Goal: Task Accomplishment & Management: Manage account settings

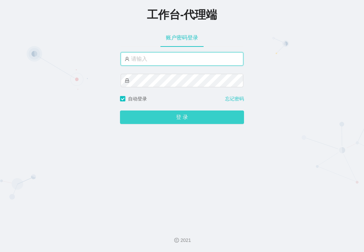
type input "xiaowei02"
click at [181, 113] on button "登 录" at bounding box center [182, 117] width 124 height 13
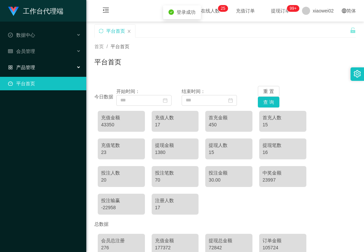
click at [49, 64] on div "产品管理" at bounding box center [43, 67] width 86 height 13
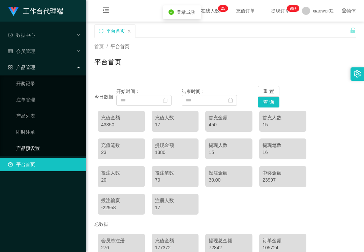
click at [45, 146] on link "产品预设置" at bounding box center [48, 148] width 65 height 13
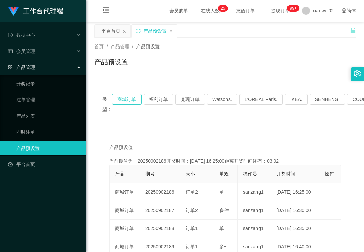
drag, startPoint x: 129, startPoint y: 100, endPoint x: 144, endPoint y: 110, distance: 18.5
click at [129, 100] on button "商城订单" at bounding box center [127, 99] width 30 height 11
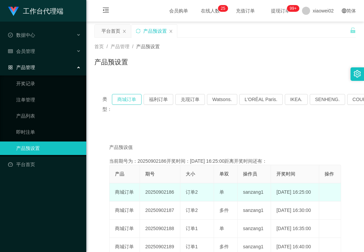
type button "k3wph"
click at [163, 202] on td "20250902186" at bounding box center [160, 193] width 40 height 18
copy td "20250902186"
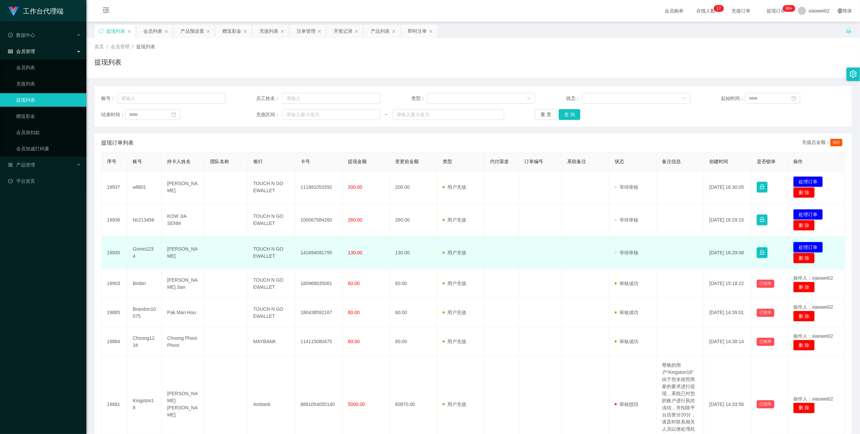
click at [800, 246] on button "处理订单" at bounding box center [808, 247] width 30 height 11
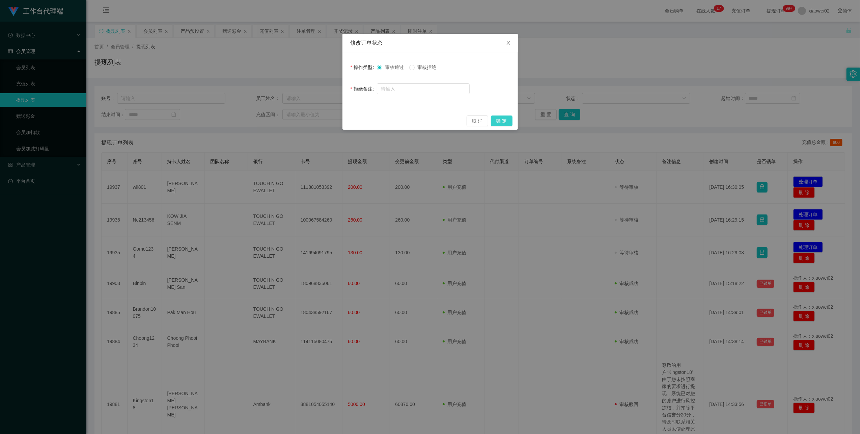
click at [506, 122] on button "确 定" at bounding box center [502, 120] width 22 height 11
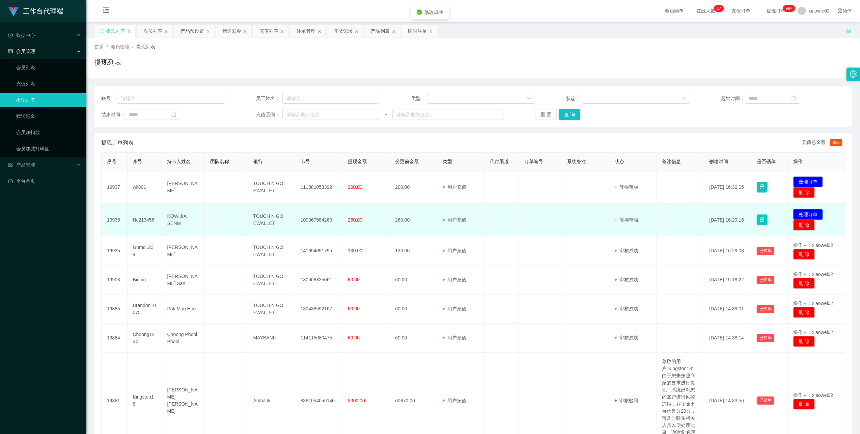
click at [795, 215] on button "处理订单" at bounding box center [808, 214] width 30 height 11
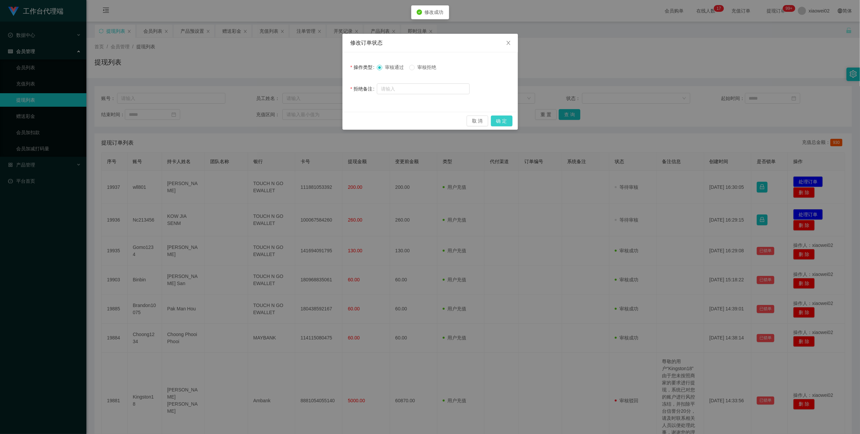
click at [498, 119] on button "确 定" at bounding box center [502, 120] width 22 height 11
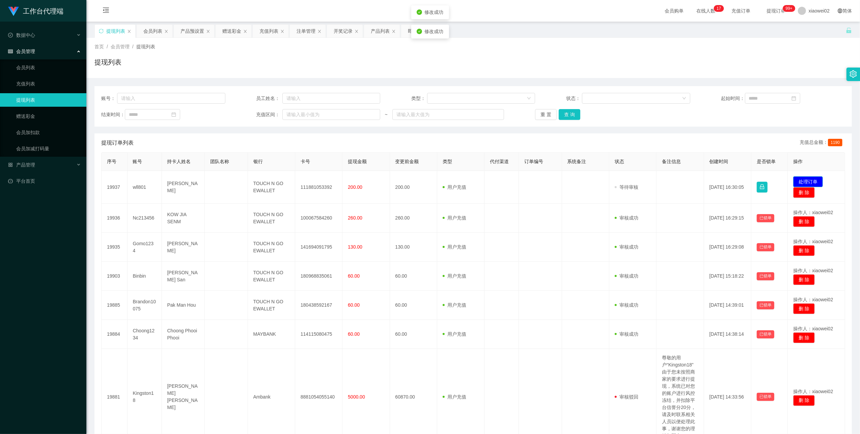
drag, startPoint x: 812, startPoint y: 181, endPoint x: 686, endPoint y: 137, distance: 134.5
click at [812, 181] on button "处理订单" at bounding box center [808, 181] width 30 height 11
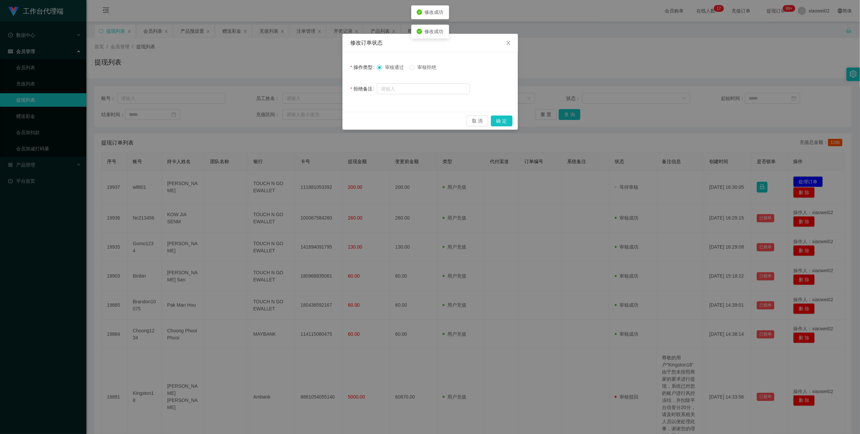
click at [433, 68] on span "审核拒绝" at bounding box center [427, 66] width 24 height 5
click at [503, 122] on button "确 定" at bounding box center [502, 120] width 22 height 11
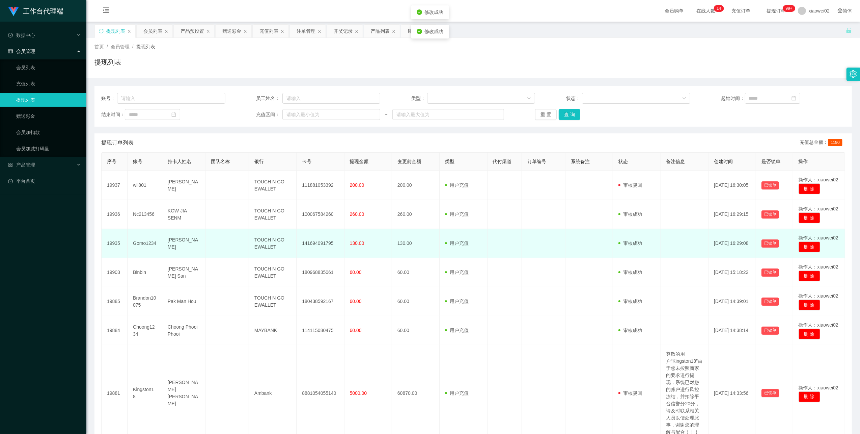
click at [317, 242] on td "141694091795" at bounding box center [321, 243] width 48 height 29
drag, startPoint x: 317, startPoint y: 242, endPoint x: 450, endPoint y: 188, distance: 143.6
click at [319, 242] on td "141694091795" at bounding box center [321, 243] width 48 height 29
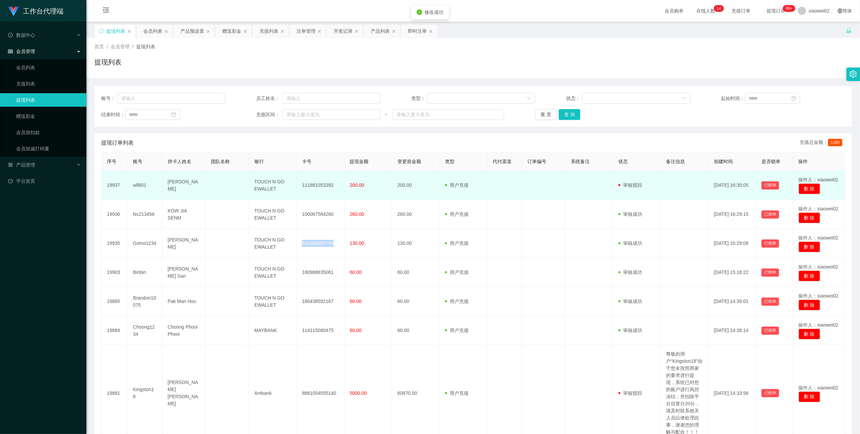
copy td "141694091795"
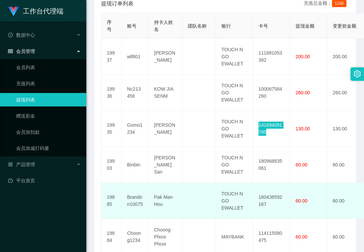
scroll to position [180, 0]
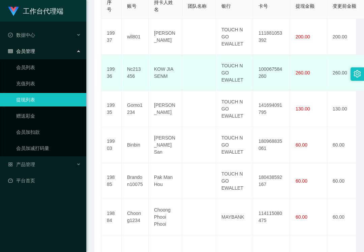
click at [276, 68] on td "100067584260" at bounding box center [271, 73] width 37 height 36
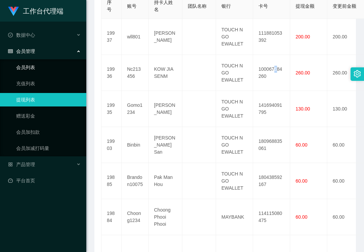
copy td "5"
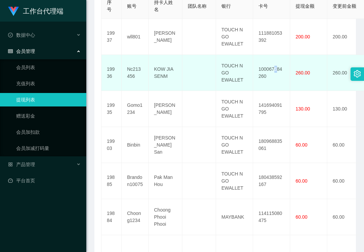
click at [275, 71] on td "100067584260" at bounding box center [271, 73] width 37 height 36
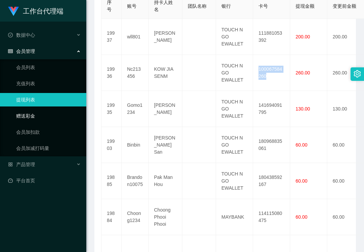
drag, startPoint x: 35, startPoint y: 116, endPoint x: 85, endPoint y: 102, distance: 51.8
click at [35, 116] on link "赠送彩金" at bounding box center [48, 115] width 65 height 13
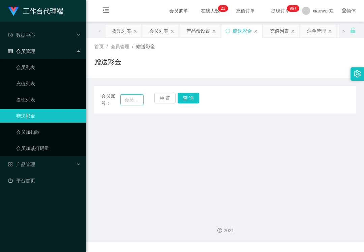
click at [126, 100] on input "text" at bounding box center [131, 99] width 23 height 11
paste input "wll801"
type input "wll801"
click at [192, 99] on button "查 询" at bounding box center [189, 98] width 22 height 11
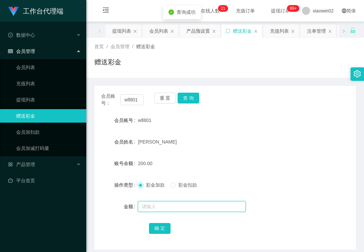
click at [154, 206] on input "text" at bounding box center [192, 206] width 108 height 11
type input "70"
click at [160, 228] on button "确 定" at bounding box center [160, 228] width 22 height 11
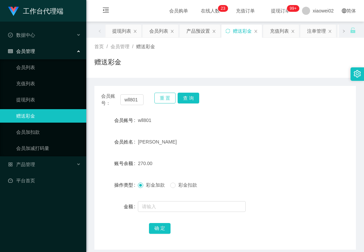
click at [161, 96] on button "重 置" at bounding box center [166, 98] width 22 height 11
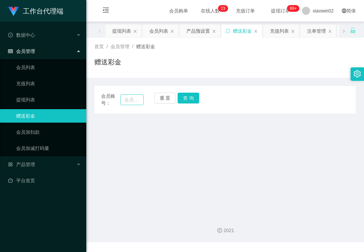
drag, startPoint x: 119, startPoint y: 99, endPoint x: 123, endPoint y: 103, distance: 5.5
click at [121, 102] on div "会员账号：" at bounding box center [122, 100] width 43 height 14
drag, startPoint x: 134, startPoint y: 103, endPoint x: 169, endPoint y: 99, distance: 34.7
click at [134, 103] on input "text" at bounding box center [131, 99] width 23 height 11
paste input "Fubao0602"
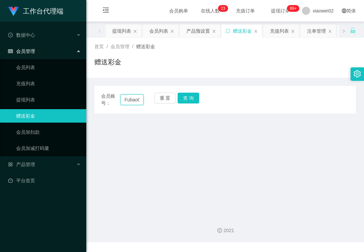
scroll to position [0, 8]
type input "Fubao0602"
click at [180, 100] on button "查 询" at bounding box center [189, 98] width 22 height 11
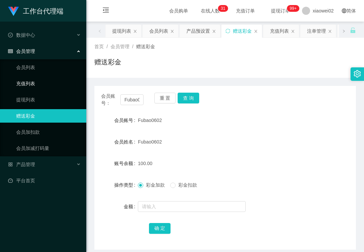
click at [35, 78] on link "充值列表" at bounding box center [48, 83] width 65 height 13
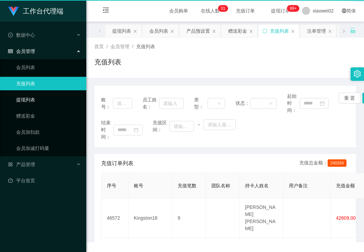
click at [34, 104] on link "提现列表" at bounding box center [48, 99] width 65 height 13
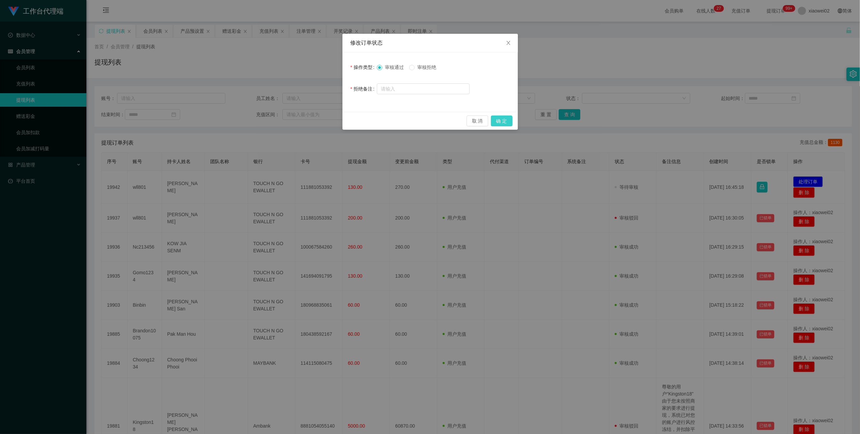
click at [505, 120] on button "确 定" at bounding box center [502, 120] width 22 height 11
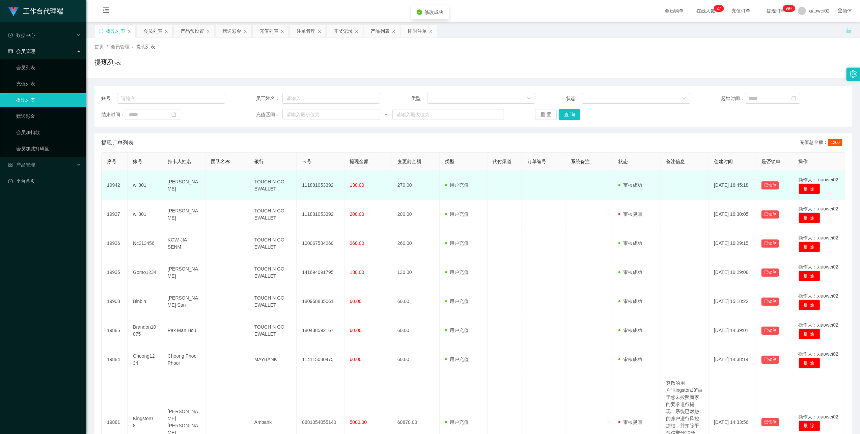
click at [312, 185] on td "111881053392" at bounding box center [321, 185] width 48 height 29
copy td "111881053392"
click at [140, 185] on td "wll801" at bounding box center [145, 185] width 35 height 29
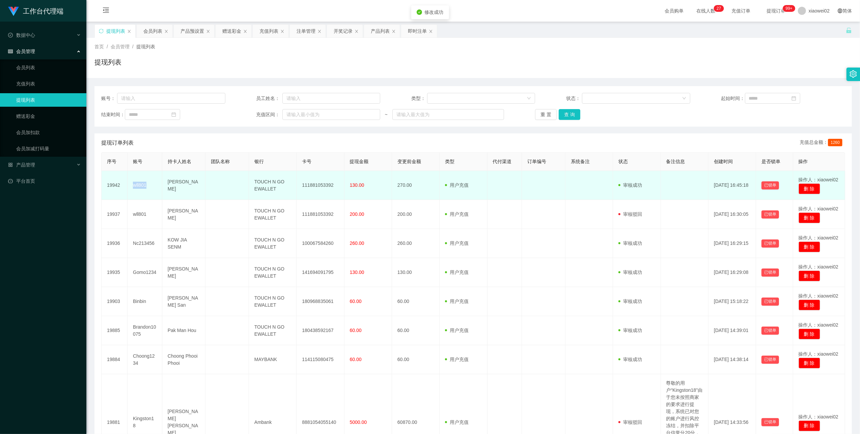
copy td "wll801"
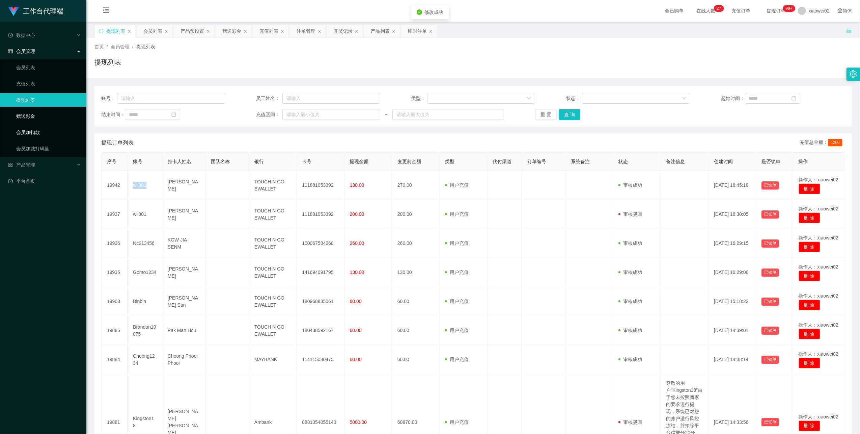
click at [26, 128] on link "会员加扣款" at bounding box center [48, 132] width 65 height 13
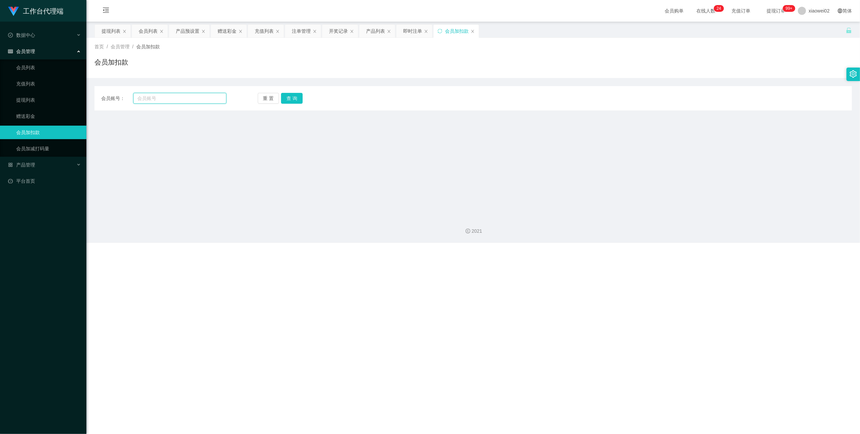
click at [196, 99] on input "text" at bounding box center [179, 98] width 93 height 11
paste input "wll801"
type input "wll801"
click at [283, 97] on button "查 询" at bounding box center [292, 98] width 22 height 11
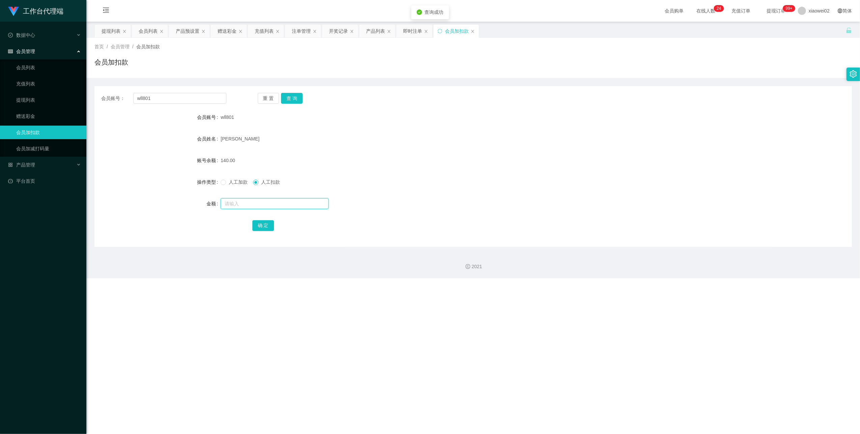
click at [255, 205] on input "text" at bounding box center [275, 203] width 108 height 11
type input "140"
click at [257, 225] on button "确 定" at bounding box center [263, 225] width 22 height 11
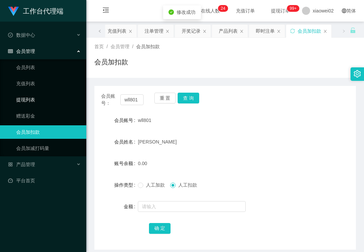
click at [54, 96] on link "提现列表" at bounding box center [48, 99] width 65 height 13
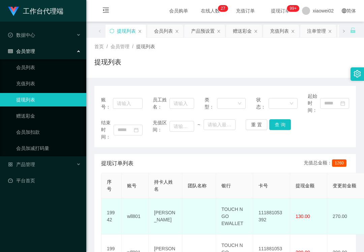
click at [267, 212] on td "111881053392" at bounding box center [271, 217] width 37 height 36
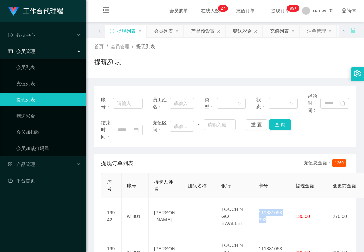
copy td "111881053392"
click at [44, 98] on link "提现列表" at bounding box center [48, 99] width 65 height 13
click at [47, 107] on ul "会员列表 充值列表 提现列表 赠送彩金 会员加扣款 会员加减打码量" at bounding box center [43, 107] width 86 height 97
click at [50, 116] on link "赠送彩金" at bounding box center [48, 115] width 65 height 13
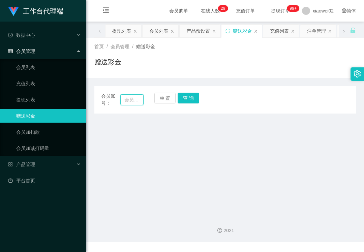
click at [126, 101] on input "text" at bounding box center [131, 99] width 23 height 11
paste input "Brandon10075"
type input "Brandon10075"
click at [188, 100] on button "查 询" at bounding box center [189, 98] width 22 height 11
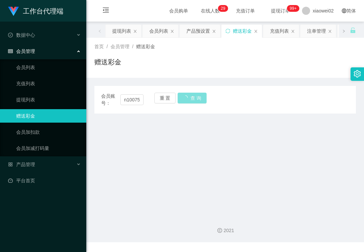
scroll to position [0, 0]
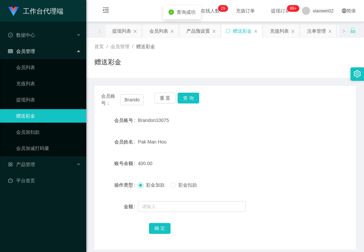
click at [180, 185] on span "彩金扣款" at bounding box center [188, 185] width 24 height 5
click at [173, 209] on input "text" at bounding box center [192, 206] width 108 height 11
drag, startPoint x: 40, startPoint y: 93, endPoint x: 42, endPoint y: 78, distance: 15.9
click at [40, 93] on link "提现列表" at bounding box center [48, 99] width 65 height 13
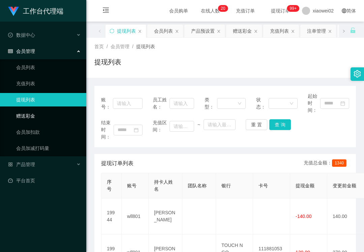
click at [30, 119] on link "赠送彩金" at bounding box center [48, 115] width 65 height 13
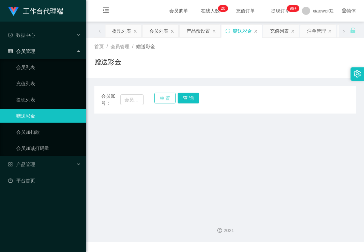
drag, startPoint x: 162, startPoint y: 100, endPoint x: 127, endPoint y: 102, distance: 35.5
click at [162, 100] on button "重 置" at bounding box center [166, 98] width 22 height 11
click at [127, 102] on input "text" at bounding box center [131, 99] width 23 height 11
paste input "huichenhao"
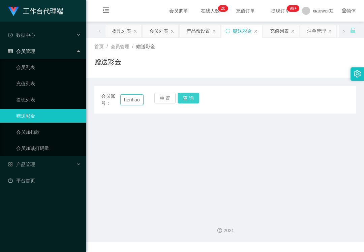
type input "huichenhao"
click at [199, 100] on button "查 询" at bounding box center [189, 98] width 22 height 11
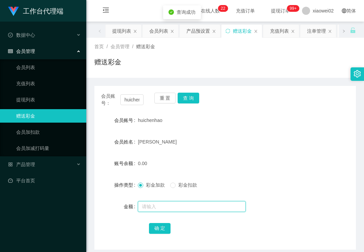
click at [157, 207] on input "text" at bounding box center [192, 206] width 108 height 11
type input "100"
click at [161, 227] on button "确 定" at bounding box center [160, 228] width 22 height 11
click at [216, 146] on div "Hui Chen Hao" at bounding box center [214, 141] width 153 height 13
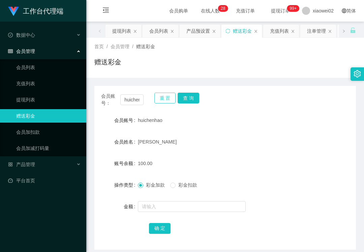
click at [173, 103] on button "重 置" at bounding box center [166, 98] width 22 height 11
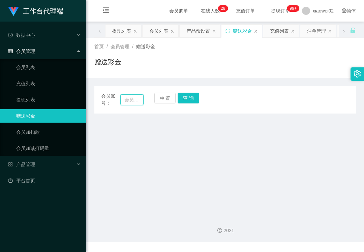
click at [126, 98] on input "text" at bounding box center [131, 99] width 23 height 11
paste input "Brandon10075"
type input "Brandon10075"
drag, startPoint x: 193, startPoint y: 100, endPoint x: 191, endPoint y: 104, distance: 4.4
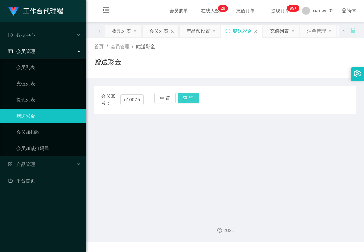
click at [193, 100] on button "查 询" at bounding box center [189, 98] width 22 height 11
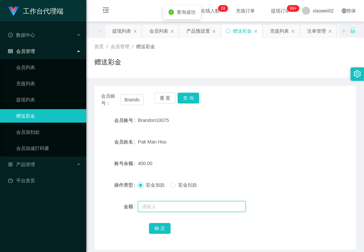
click at [161, 211] on input "text" at bounding box center [192, 206] width 108 height 11
type input "140"
click at [188, 183] on span "彩金扣款" at bounding box center [188, 185] width 24 height 5
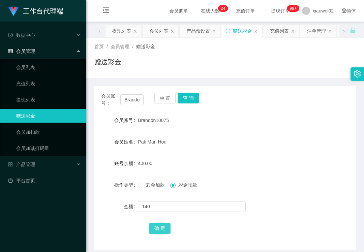
click at [164, 227] on button "确 定" at bounding box center [160, 228] width 22 height 11
click at [28, 98] on link "提现列表" at bounding box center [48, 99] width 65 height 13
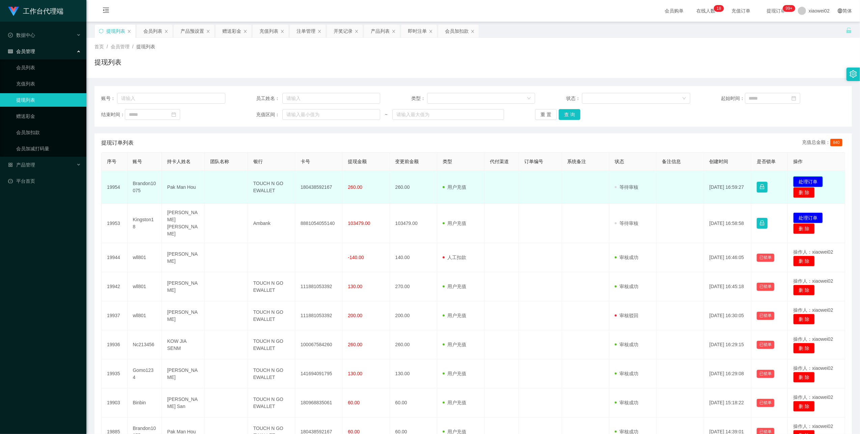
click at [804, 178] on button "处理订单" at bounding box center [808, 181] width 30 height 11
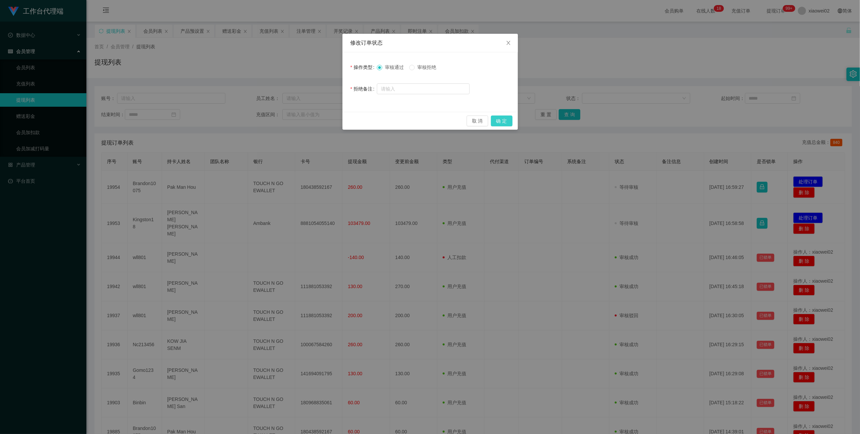
click at [499, 119] on button "确 定" at bounding box center [502, 120] width 22 height 11
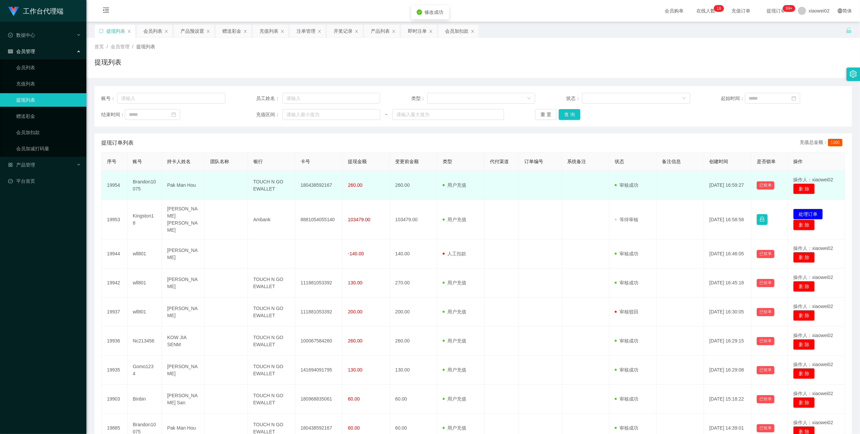
click at [319, 186] on td "180438592167" at bounding box center [318, 185] width 47 height 29
click at [319, 185] on td "180438592167" at bounding box center [318, 185] width 47 height 29
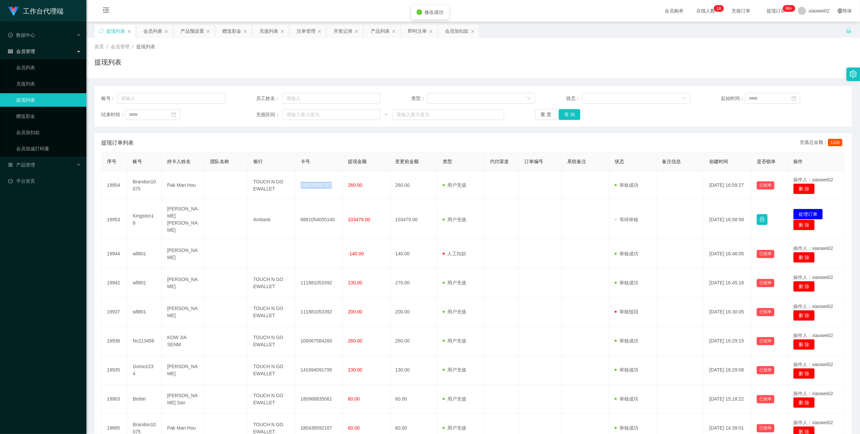
copy td "180438592167"
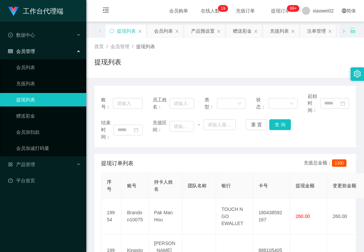
drag, startPoint x: 250, startPoint y: 65, endPoint x: 297, endPoint y: 23, distance: 63.1
click at [251, 64] on div "提现列表" at bounding box center [225, 65] width 262 height 16
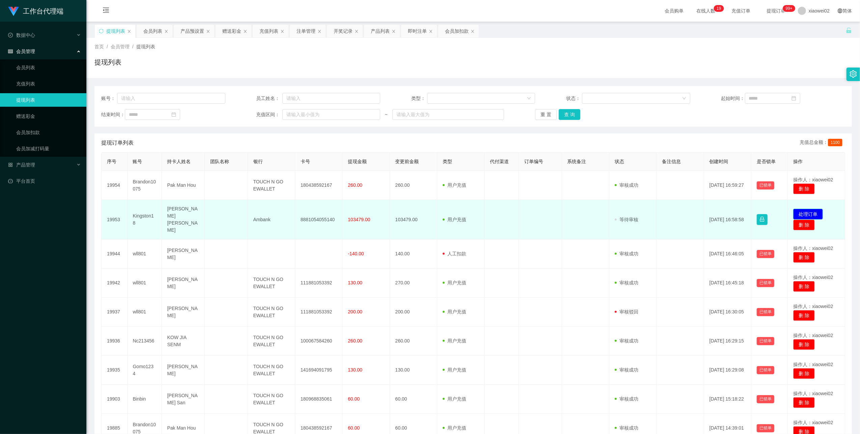
click at [807, 210] on button "处理订单" at bounding box center [808, 214] width 30 height 11
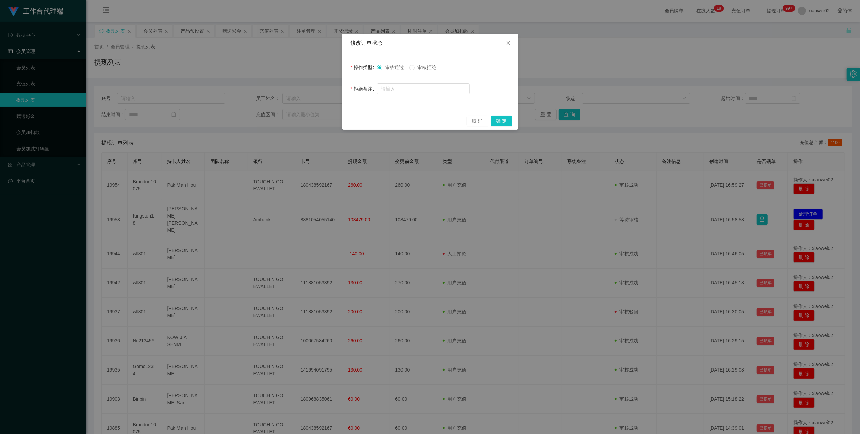
click at [434, 65] on span "审核拒绝" at bounding box center [427, 66] width 24 height 5
click at [504, 120] on button "确 定" at bounding box center [502, 120] width 22 height 11
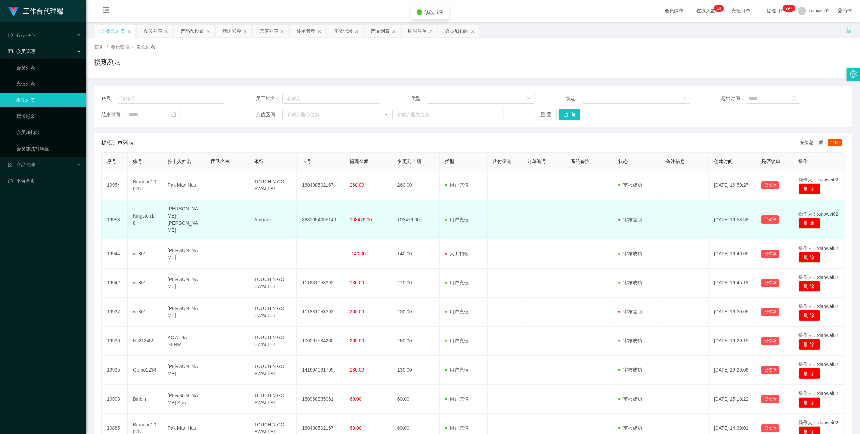
click at [150, 211] on td "Kingston18" at bounding box center [145, 219] width 35 height 39
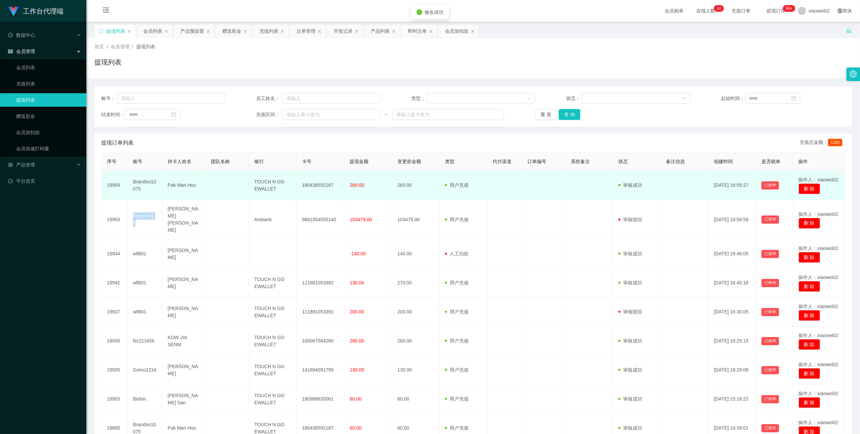
drag, startPoint x: 150, startPoint y: 211, endPoint x: 206, endPoint y: 199, distance: 57.3
click at [150, 211] on td "Kingston18" at bounding box center [145, 219] width 35 height 39
copy td "Kingston18"
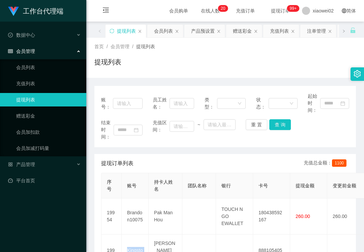
scroll to position [45, 0]
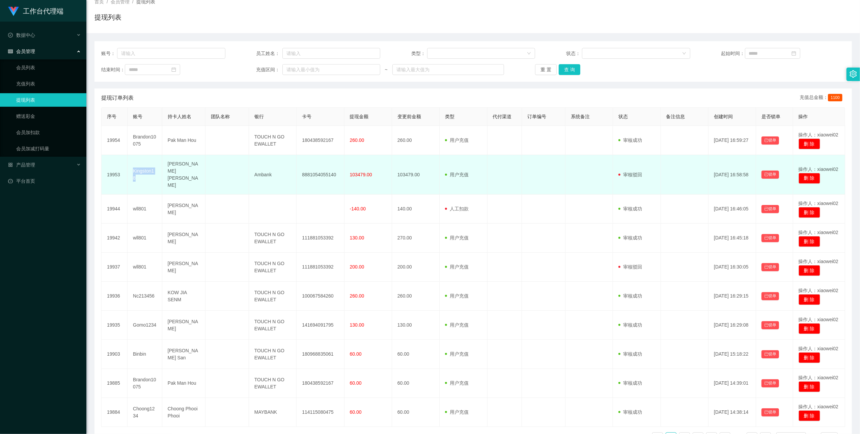
click at [142, 169] on td "Kingston18" at bounding box center [145, 174] width 35 height 39
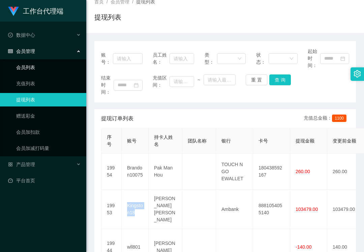
click at [39, 67] on link "会员列表" at bounding box center [48, 67] width 65 height 13
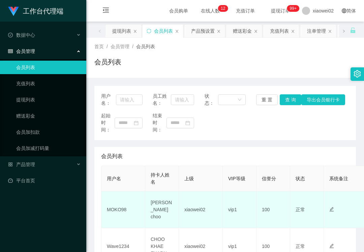
scroll to position [90, 0]
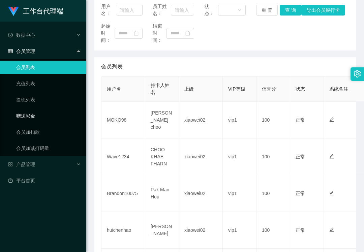
click at [25, 115] on link "赠送彩金" at bounding box center [48, 115] width 65 height 13
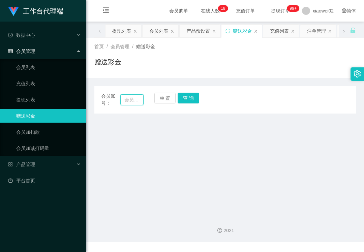
drag, startPoint x: 140, startPoint y: 99, endPoint x: 144, endPoint y: 96, distance: 5.1
click at [140, 99] on input "text" at bounding box center [131, 99] width 23 height 11
paste input "Darreb1931"
type input "Darreb1931"
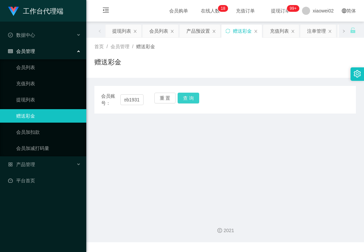
click at [185, 95] on button "查 询" at bounding box center [189, 98] width 22 height 11
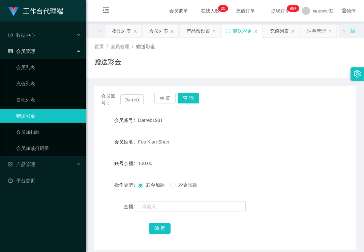
click at [57, 118] on link "赠送彩金" at bounding box center [48, 115] width 65 height 13
drag, startPoint x: 44, startPoint y: 66, endPoint x: 44, endPoint y: 62, distance: 4.4
click at [44, 66] on link "会员列表" at bounding box center [48, 67] width 65 height 13
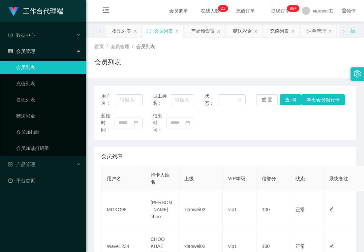
scroll to position [90, 0]
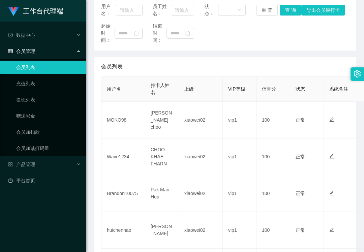
click at [38, 67] on link "会员列表" at bounding box center [48, 67] width 65 height 13
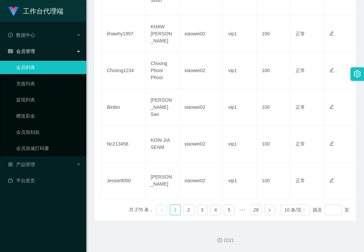
scroll to position [362, 0]
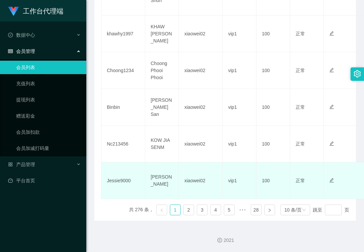
click at [119, 180] on td "Jessie9000" at bounding box center [124, 181] width 44 height 37
copy td "Jessie9000"
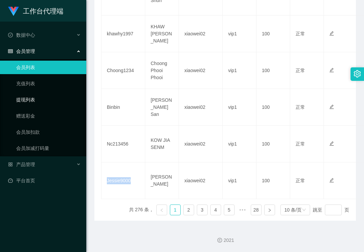
drag, startPoint x: 16, startPoint y: 104, endPoint x: 27, endPoint y: 107, distance: 11.3
click at [16, 104] on link "提现列表" at bounding box center [48, 99] width 65 height 13
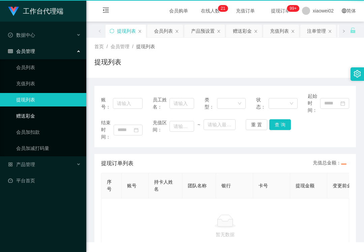
drag, startPoint x: 29, startPoint y: 109, endPoint x: 42, endPoint y: 109, distance: 12.8
click at [29, 109] on link "赠送彩金" at bounding box center [48, 115] width 65 height 13
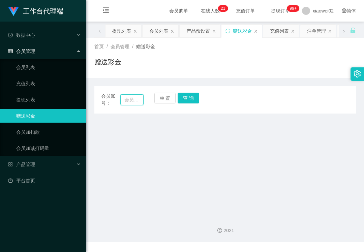
click at [138, 99] on input "text" at bounding box center [131, 99] width 23 height 11
paste input "Binbin"
type input "Binbin"
click at [194, 101] on button "查 询" at bounding box center [189, 98] width 22 height 11
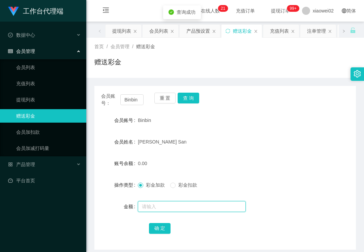
drag, startPoint x: 166, startPoint y: 206, endPoint x: 159, endPoint y: 197, distance: 11.2
click at [166, 206] on input "text" at bounding box center [192, 206] width 108 height 11
click at [27, 174] on link "平台首页" at bounding box center [44, 180] width 73 height 13
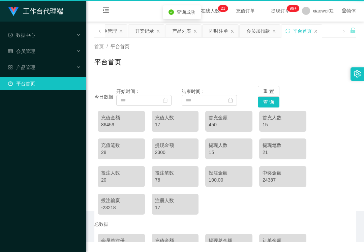
click at [37, 165] on div "工作台代理端 数据中心 会员管理 会员列表 充值列表 提现列表 赠送彩金 会员加扣款 会员加减打码量 产品管理 平台首页" at bounding box center [43, 126] width 86 height 252
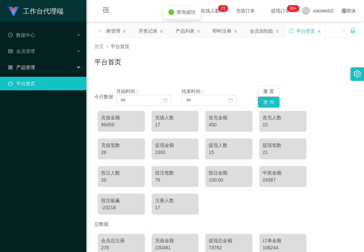
drag, startPoint x: 48, startPoint y: 60, endPoint x: 52, endPoint y: 76, distance: 16.4
click at [48, 61] on div "产品管理" at bounding box center [43, 67] width 86 height 13
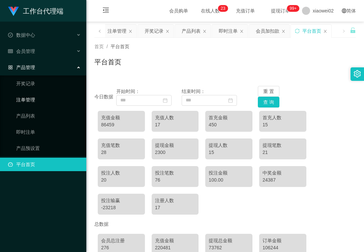
click at [53, 94] on link "注单管理" at bounding box center [48, 99] width 65 height 13
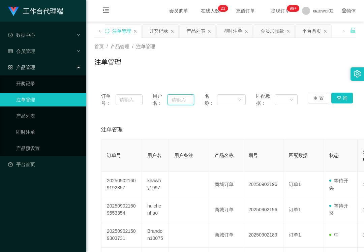
click at [172, 101] on input "text" at bounding box center [181, 99] width 26 height 11
paste input "Binbin"
type input "Binbin"
click at [339, 99] on button "查 询" at bounding box center [343, 98] width 22 height 11
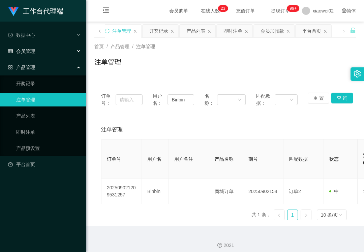
click at [51, 53] on div "会员管理" at bounding box center [43, 51] width 86 height 13
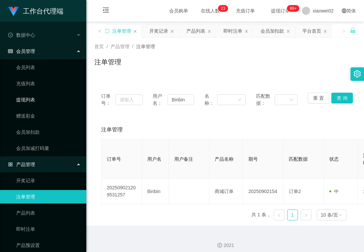
drag, startPoint x: 42, startPoint y: 95, endPoint x: 119, endPoint y: 79, distance: 78.6
click at [43, 95] on link "提现列表" at bounding box center [48, 99] width 65 height 13
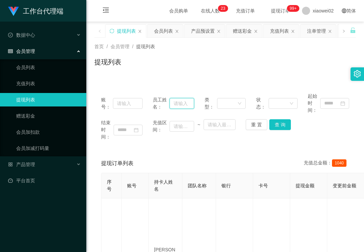
drag, startPoint x: 183, startPoint y: 103, endPoint x: 172, endPoint y: 103, distance: 10.8
click at [183, 103] on input "text" at bounding box center [182, 103] width 25 height 11
click at [122, 100] on input "text" at bounding box center [128, 103] width 30 height 11
paste input "Binbin"
type input "Binbin"
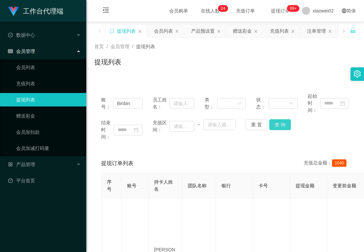
click at [279, 125] on button "查 询" at bounding box center [281, 124] width 22 height 11
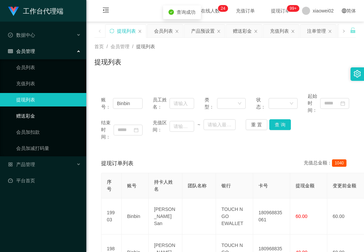
click at [44, 117] on link "赠送彩金" at bounding box center [48, 115] width 65 height 13
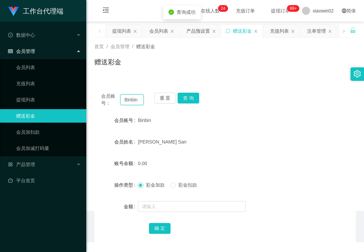
click at [130, 101] on input "Binbin" at bounding box center [131, 99] width 23 height 11
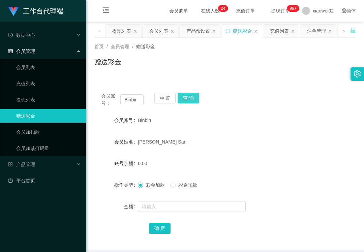
click at [188, 95] on button "查 询" at bounding box center [189, 98] width 22 height 11
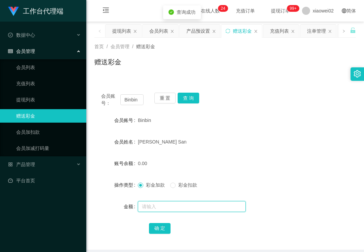
click at [170, 205] on input "text" at bounding box center [192, 206] width 108 height 11
type input "100"
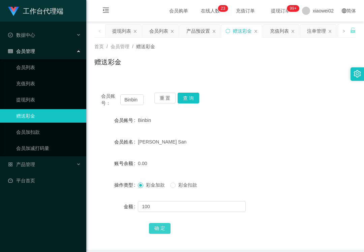
click at [154, 224] on button "确 定" at bounding box center [160, 228] width 22 height 11
click at [63, 69] on link "会员列表" at bounding box center [48, 67] width 65 height 13
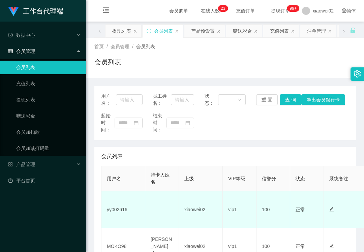
click at [119, 213] on td "yy002616" at bounding box center [124, 210] width 44 height 37
click at [122, 211] on td "yy002616" at bounding box center [124, 210] width 44 height 37
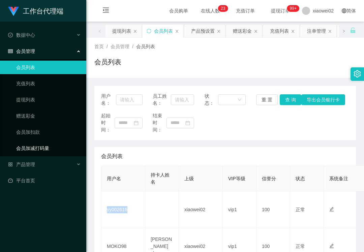
copy td "yy002616"
click at [46, 99] on link "提现列表" at bounding box center [48, 99] width 65 height 13
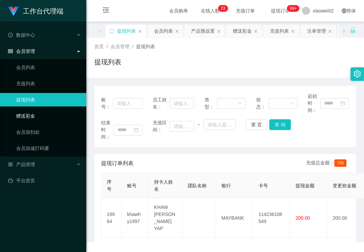
click at [43, 114] on link "赠送彩金" at bounding box center [48, 115] width 65 height 13
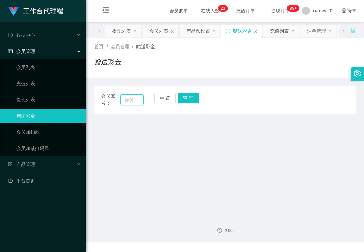
click at [123, 99] on input "text" at bounding box center [131, 99] width 23 height 11
paste input "yy002616"
type input "yy002616"
drag, startPoint x: 189, startPoint y: 96, endPoint x: 186, endPoint y: 107, distance: 10.6
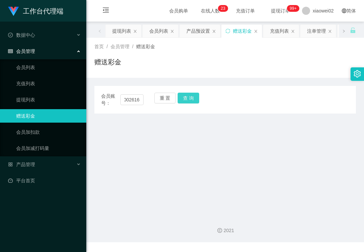
click at [189, 96] on button "查 询" at bounding box center [189, 98] width 22 height 11
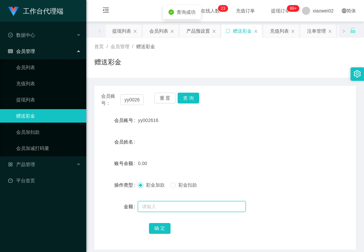
click at [167, 210] on input "text" at bounding box center [192, 206] width 108 height 11
type input "30"
click at [163, 229] on button "确 定" at bounding box center [160, 228] width 22 height 11
click at [147, 123] on span "yy002616" at bounding box center [148, 120] width 21 height 5
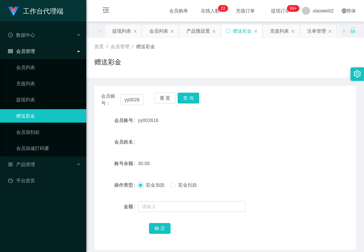
copy span "yy002616"
click at [34, 163] on span "产品管理" at bounding box center [21, 164] width 27 height 5
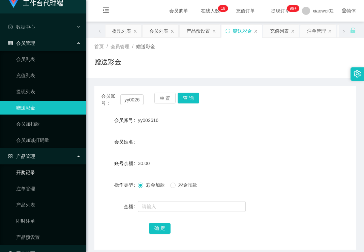
scroll to position [22, 0]
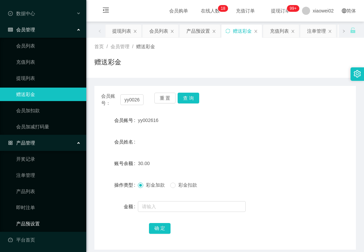
click at [41, 221] on link "产品预设置" at bounding box center [48, 223] width 65 height 13
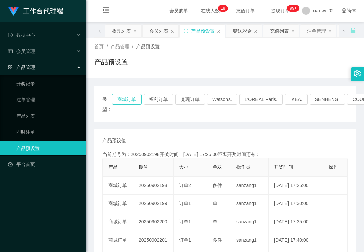
click at [127, 96] on button "商城订单" at bounding box center [127, 99] width 30 height 11
click at [33, 49] on span "会员管理" at bounding box center [21, 51] width 27 height 5
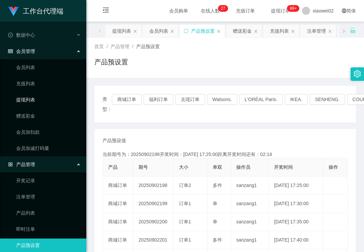
drag, startPoint x: 33, startPoint y: 102, endPoint x: 37, endPoint y: 73, distance: 29.0
click at [33, 101] on link "提现列表" at bounding box center [48, 99] width 65 height 13
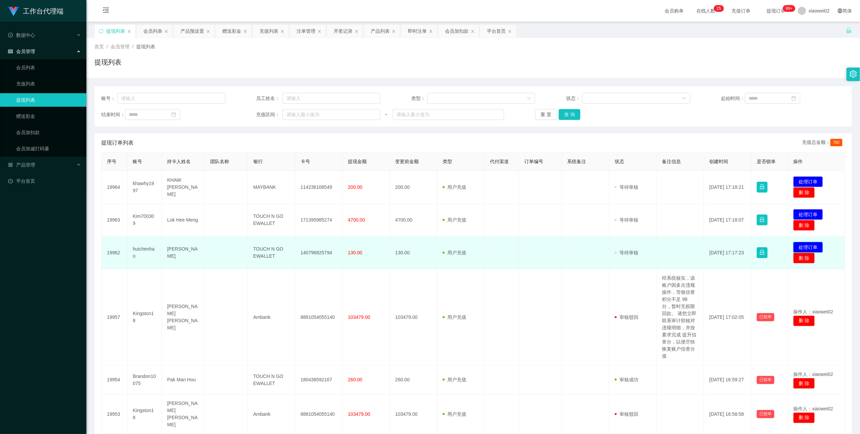
click at [803, 246] on button "处理订单" at bounding box center [808, 247] width 30 height 11
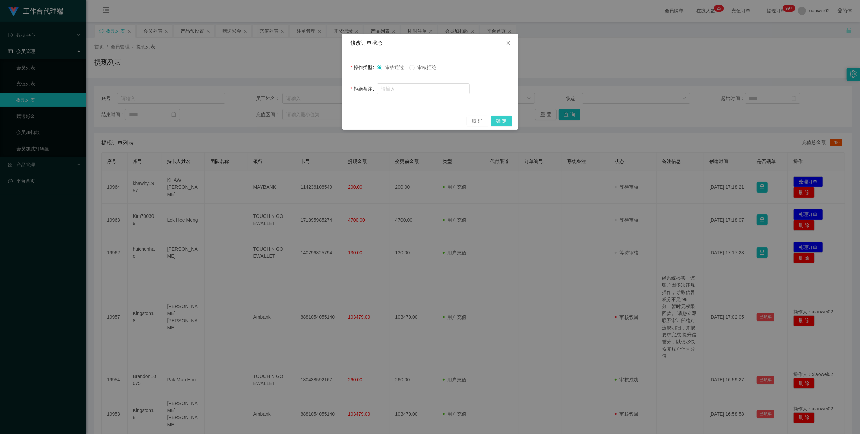
click at [494, 118] on button "确 定" at bounding box center [502, 120] width 22 height 11
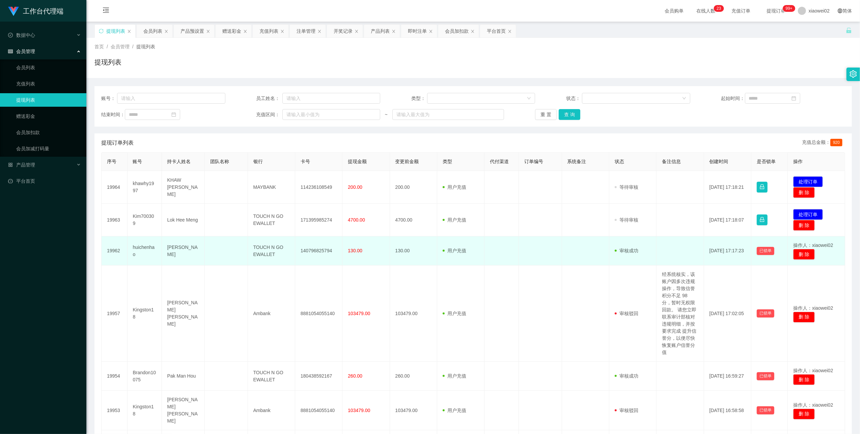
click at [319, 253] on td "140796825794" at bounding box center [318, 250] width 47 height 29
copy td "140796825794"
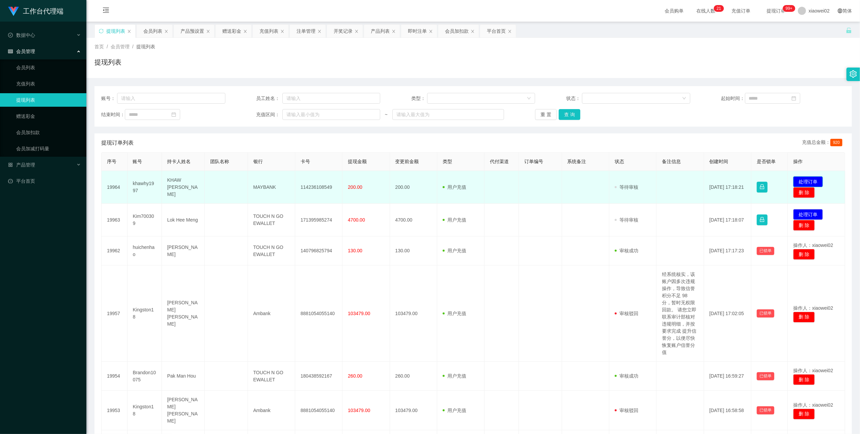
click at [800, 178] on button "处理订单" at bounding box center [808, 181] width 30 height 11
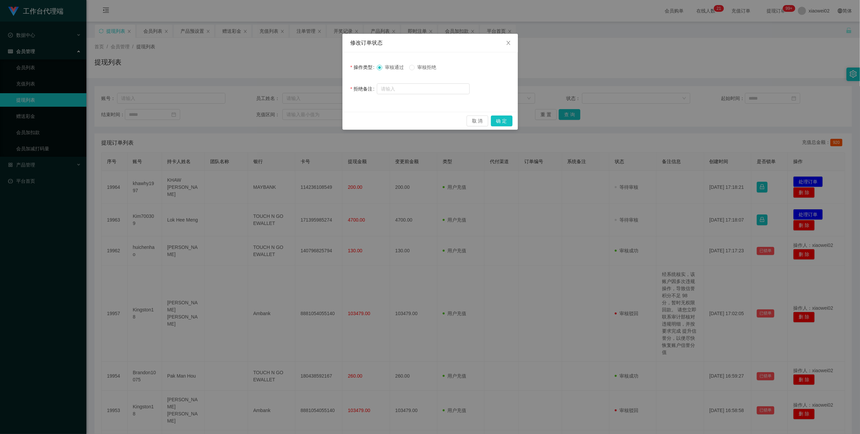
click at [421, 68] on span "审核拒绝" at bounding box center [427, 66] width 24 height 5
click at [501, 119] on button "确 定" at bounding box center [502, 120] width 22 height 11
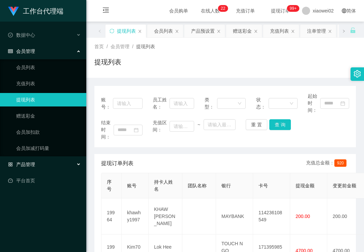
click at [26, 164] on span "产品管理" at bounding box center [21, 164] width 27 height 5
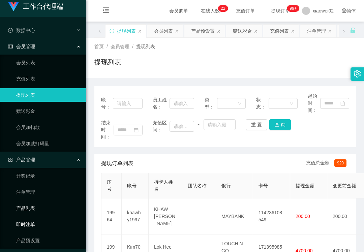
scroll to position [10, 0]
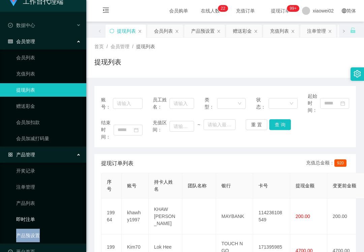
click at [39, 230] on ul "开奖记录 注单管理 产品列表 即时注单 产品预设置" at bounding box center [43, 203] width 86 height 81
click at [33, 230] on link "产品预设置" at bounding box center [48, 235] width 65 height 13
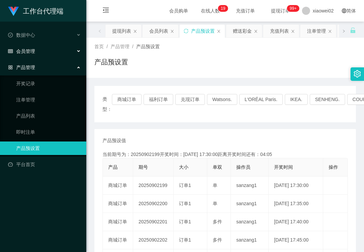
click at [28, 51] on span "会员管理" at bounding box center [21, 51] width 27 height 5
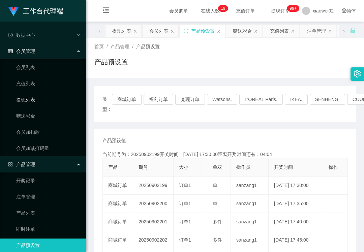
drag, startPoint x: 37, startPoint y: 96, endPoint x: 38, endPoint y: 50, distance: 45.9
click at [37, 96] on link "提现列表" at bounding box center [48, 99] width 65 height 13
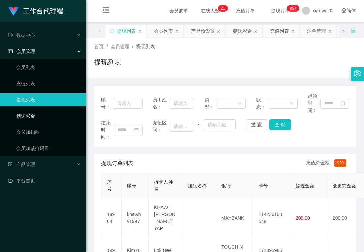
click at [49, 118] on link "赠送彩金" at bounding box center [48, 115] width 65 height 13
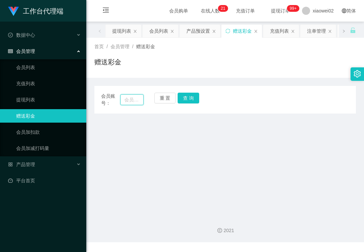
click at [127, 102] on input "text" at bounding box center [131, 99] width 23 height 11
paste input "Binbin"
type input "Binbin"
click at [191, 102] on button "查 询" at bounding box center [189, 98] width 22 height 11
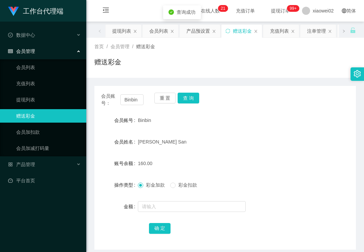
click at [164, 213] on div at bounding box center [214, 206] width 153 height 13
click at [166, 198] on form "会员账号 Binbin 会员姓名 Chan Hooi San 账号余额 160.00 操作类型 彩金加款 彩金扣款 金额 确 定" at bounding box center [225, 174] width 262 height 121
click at [158, 202] on input "text" at bounding box center [192, 206] width 108 height 11
type input "30"
click at [181, 191] on div "彩金加款 彩金扣款" at bounding box center [214, 184] width 153 height 13
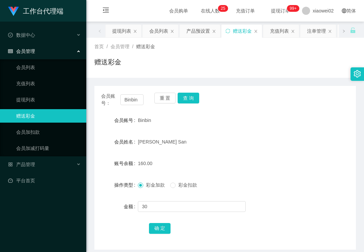
click at [183, 190] on div "彩金加款 彩金扣款" at bounding box center [214, 184] width 153 height 13
click at [187, 188] on span "彩金扣款" at bounding box center [188, 185] width 24 height 5
click at [155, 226] on button "确 定" at bounding box center [160, 228] width 22 height 11
drag, startPoint x: 164, startPoint y: 96, endPoint x: 149, endPoint y: 96, distance: 15.2
click at [164, 96] on button "重 置" at bounding box center [166, 98] width 22 height 11
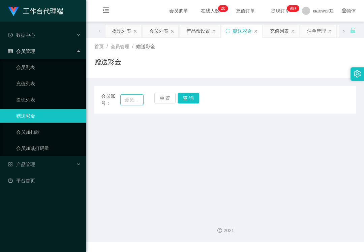
click at [134, 95] on input "text" at bounding box center [131, 99] width 23 height 11
paste input "khawhy1997"
type input "khawhy1997"
click at [186, 107] on div "会员账号： khawhy1997 重 置 查 询 会员账号 Binbin 会员姓名 Chan Hooi San 账号余额 0.00 操作类型 彩金加款 彩金扣…" at bounding box center [225, 100] width 262 height 28
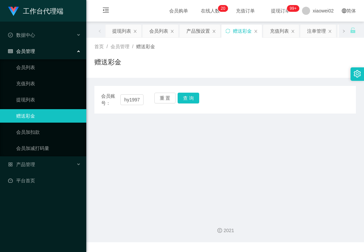
scroll to position [0, 0]
drag, startPoint x: 189, startPoint y: 102, endPoint x: 189, endPoint y: 121, distance: 18.9
click at [189, 102] on button "查 询" at bounding box center [189, 98] width 22 height 11
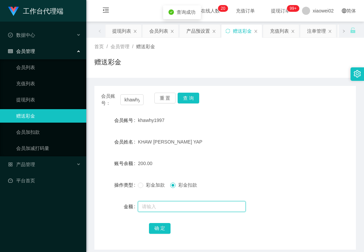
click at [170, 207] on input "text" at bounding box center [192, 206] width 108 height 11
type input "70"
click at [158, 233] on button "确 定" at bounding box center [160, 228] width 22 height 11
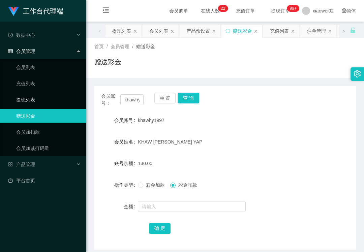
click at [38, 101] on link "提现列表" at bounding box center [48, 99] width 65 height 13
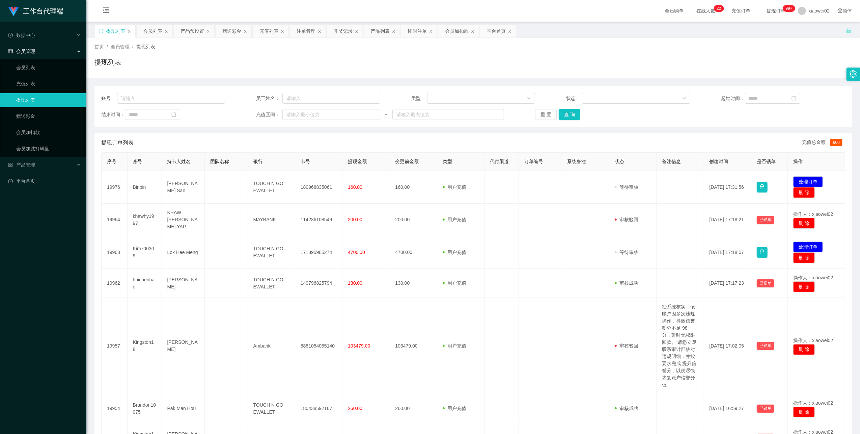
click at [800, 180] on button "处理订单" at bounding box center [808, 181] width 30 height 11
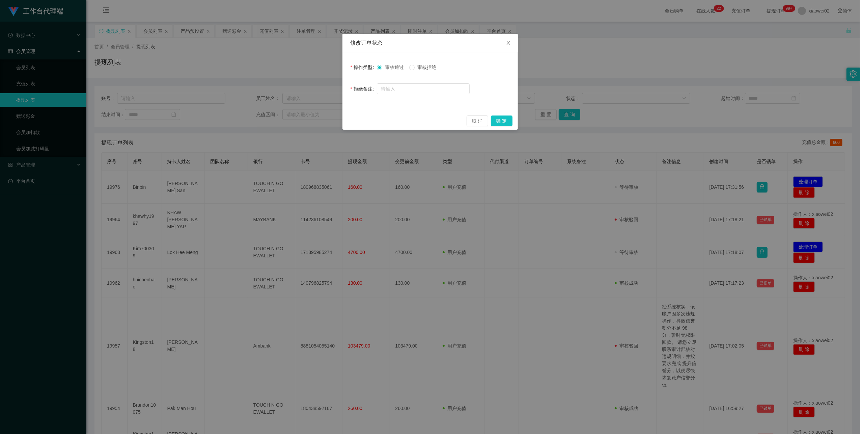
click at [429, 70] on span "审核拒绝" at bounding box center [427, 66] width 24 height 5
click at [502, 119] on button "确 定" at bounding box center [502, 120] width 22 height 11
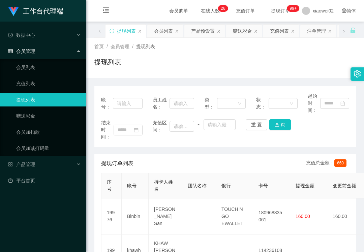
drag, startPoint x: 149, startPoint y: 60, endPoint x: 118, endPoint y: 73, distance: 34.0
click at [148, 61] on div "提现列表" at bounding box center [225, 65] width 262 height 16
click at [29, 112] on link "赠送彩金" at bounding box center [48, 115] width 65 height 13
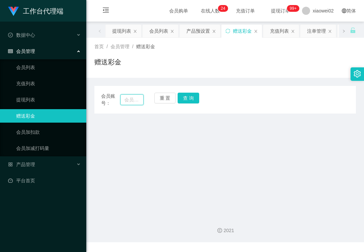
click at [130, 101] on input "text" at bounding box center [131, 99] width 23 height 11
paste input "Binbin"
type input "Binbin"
click at [183, 98] on button "查 询" at bounding box center [189, 98] width 22 height 11
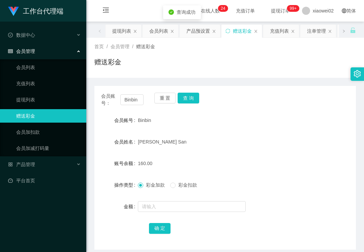
click at [169, 182] on div "彩金加款 彩金扣款" at bounding box center [214, 184] width 153 height 13
click at [176, 188] on span at bounding box center [172, 185] width 5 height 5
click at [174, 202] on input "text" at bounding box center [192, 206] width 108 height 11
type input "30"
click at [154, 227] on button "确 定" at bounding box center [160, 228] width 22 height 11
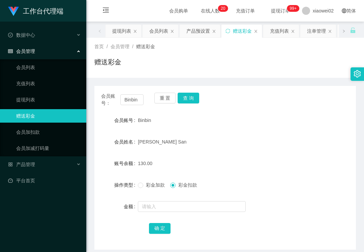
drag, startPoint x: 288, startPoint y: 131, endPoint x: 253, endPoint y: 115, distance: 38.3
click at [282, 130] on form "会员账号 Binbin 会员姓名 Chan Hooi San 账号余额 130.00 操作类型 彩金加款 彩金扣款 金额 确 定" at bounding box center [225, 174] width 262 height 121
click at [38, 96] on link "提现列表" at bounding box center [48, 99] width 65 height 13
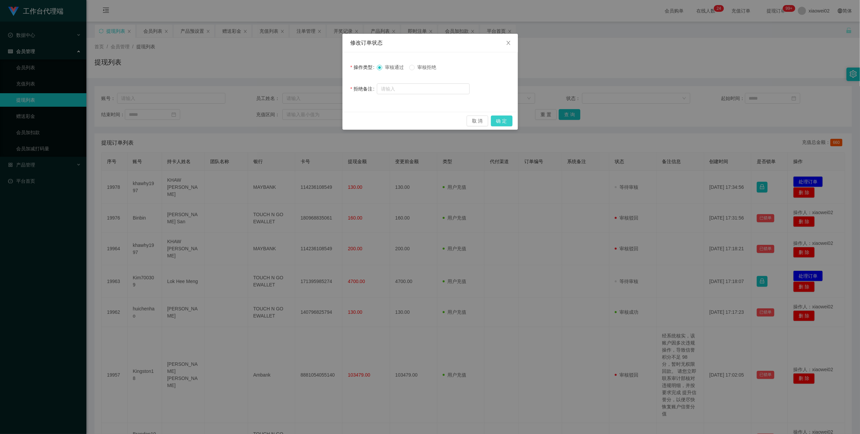
click at [503, 121] on button "确 定" at bounding box center [502, 120] width 22 height 11
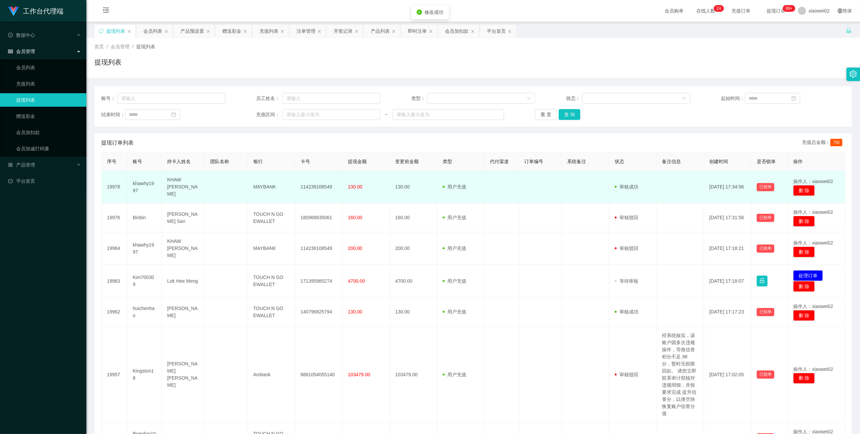
click at [305, 185] on td "114236108549" at bounding box center [318, 187] width 47 height 32
drag, startPoint x: 305, startPoint y: 185, endPoint x: 413, endPoint y: 143, distance: 116.1
click at [306, 185] on td "114236108549" at bounding box center [318, 187] width 47 height 32
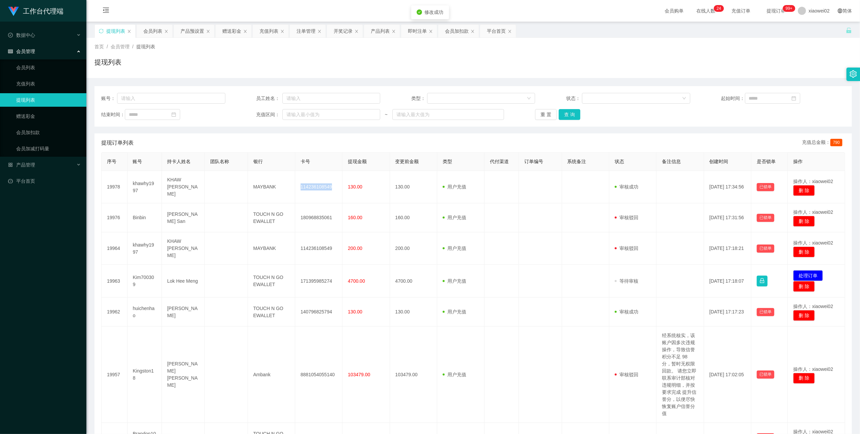
copy td "114236108549"
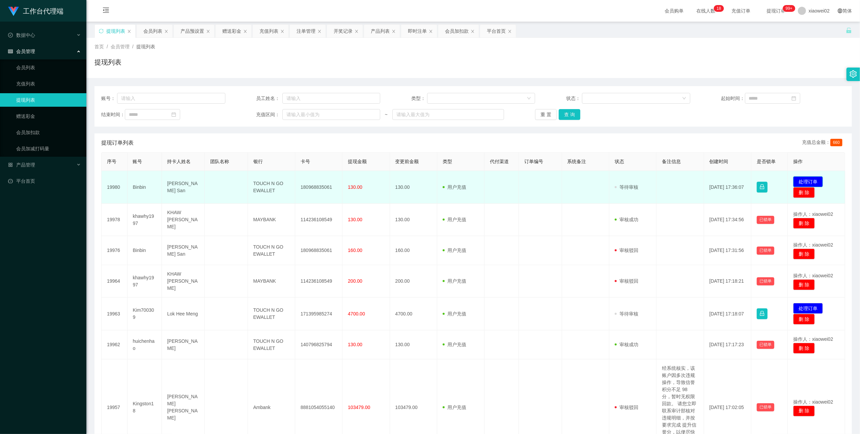
click at [803, 177] on button "处理订单" at bounding box center [808, 181] width 30 height 11
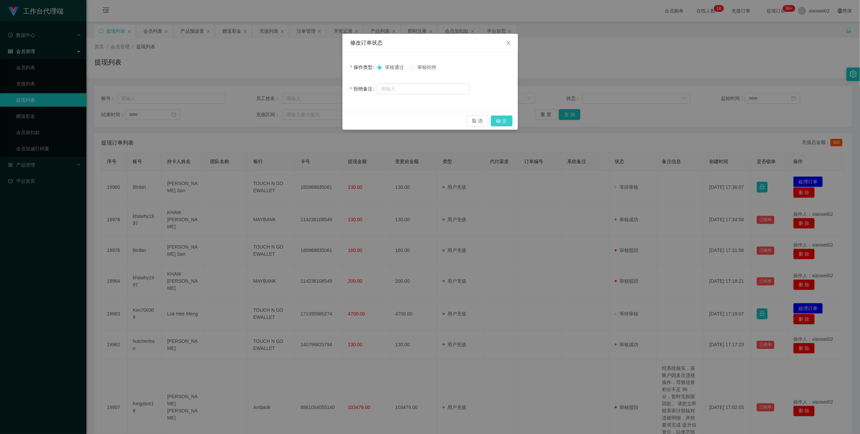
click at [505, 121] on button "确 定" at bounding box center [502, 120] width 22 height 11
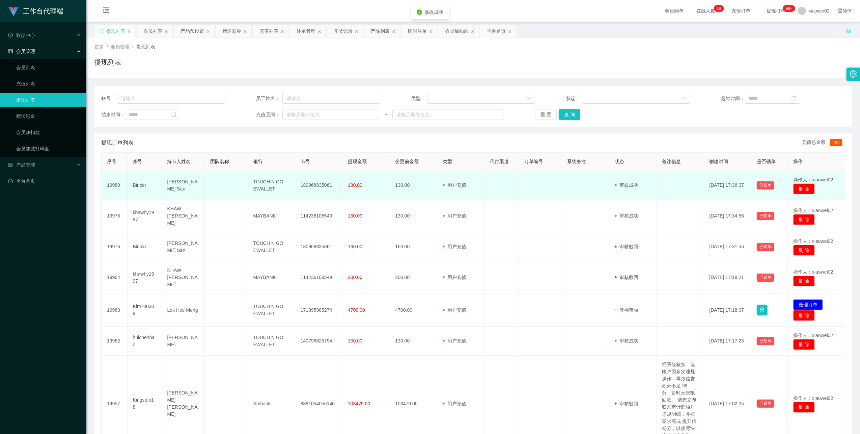
click at [315, 183] on td "180968835061" at bounding box center [318, 185] width 47 height 29
drag, startPoint x: 315, startPoint y: 183, endPoint x: 322, endPoint y: 177, distance: 8.6
click at [315, 183] on td "180968835061" at bounding box center [318, 185] width 47 height 29
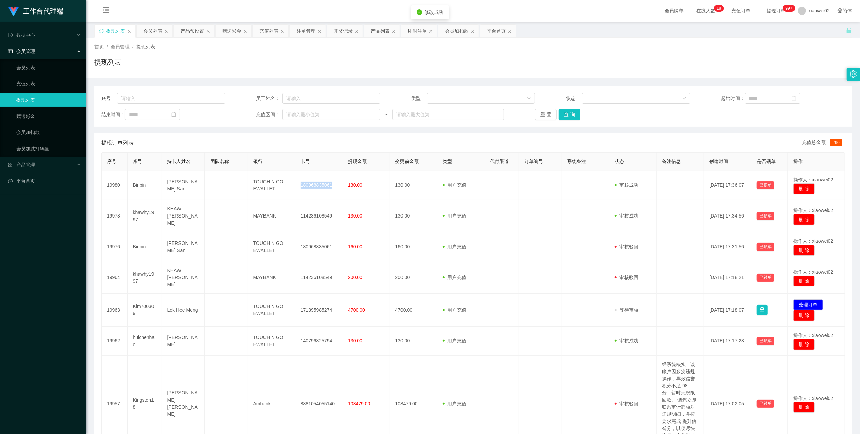
copy td "180968835061"
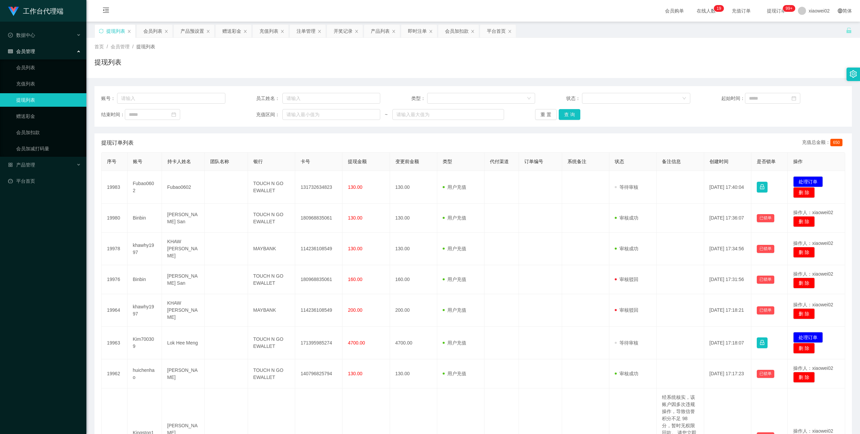
click at [799, 182] on button "处理订单" at bounding box center [808, 181] width 30 height 11
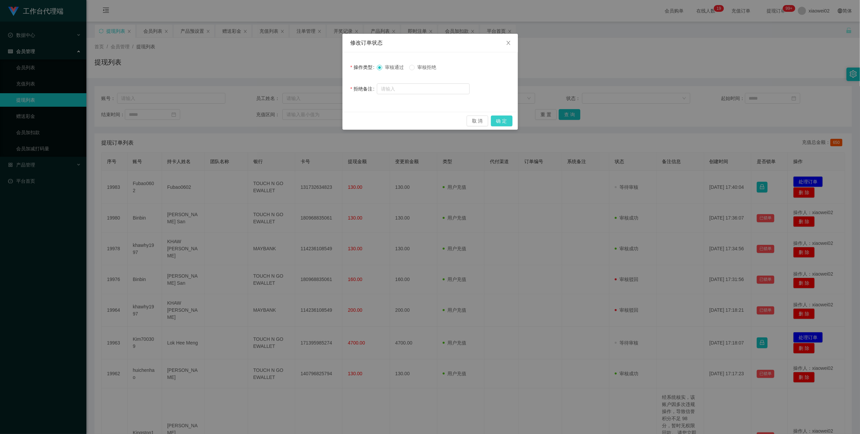
click at [498, 121] on button "确 定" at bounding box center [502, 120] width 22 height 11
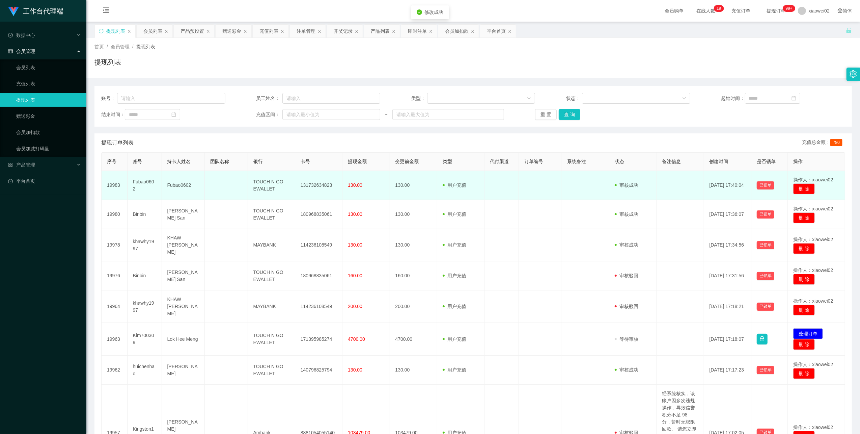
click at [309, 182] on td "131732634823" at bounding box center [318, 185] width 47 height 29
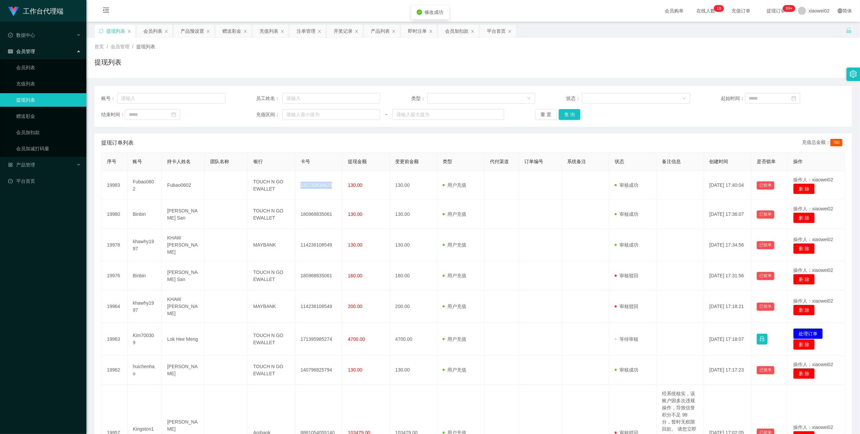
drag, startPoint x: 309, startPoint y: 182, endPoint x: 401, endPoint y: 152, distance: 96.3
click at [310, 182] on td "131732634823" at bounding box center [318, 185] width 47 height 29
copy td "131732634823"
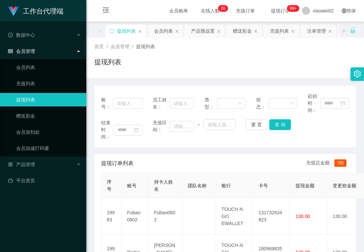
click at [192, 58] on div "提现列表" at bounding box center [225, 65] width 262 height 16
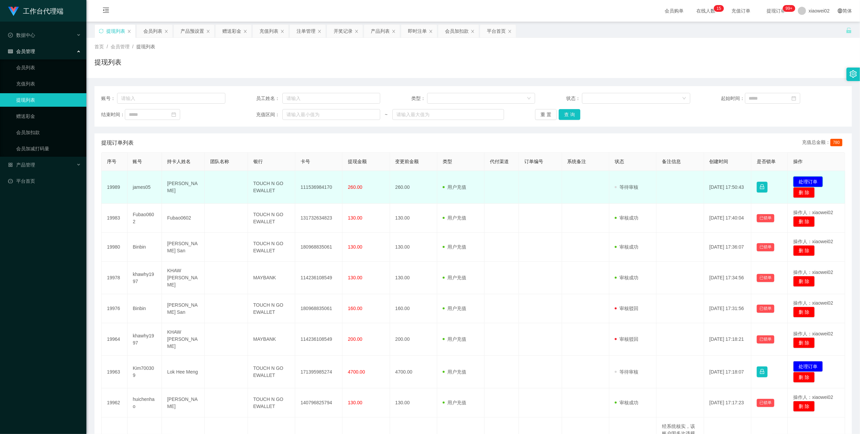
click at [793, 178] on button "处理订单" at bounding box center [808, 181] width 30 height 11
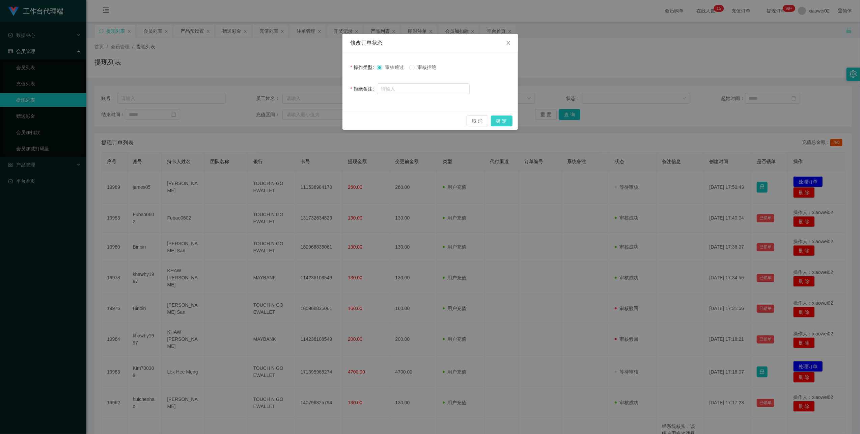
drag, startPoint x: 497, startPoint y: 122, endPoint x: 493, endPoint y: 105, distance: 17.2
click at [497, 122] on button "确 定" at bounding box center [502, 120] width 22 height 11
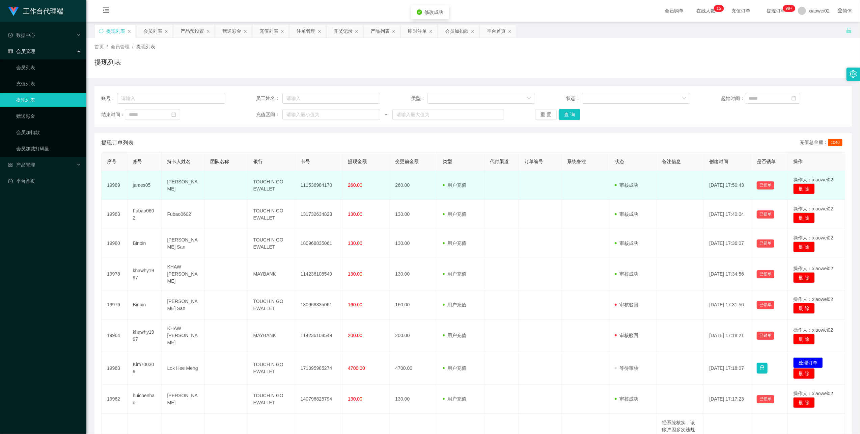
click at [307, 183] on td "111536984170" at bounding box center [318, 185] width 47 height 29
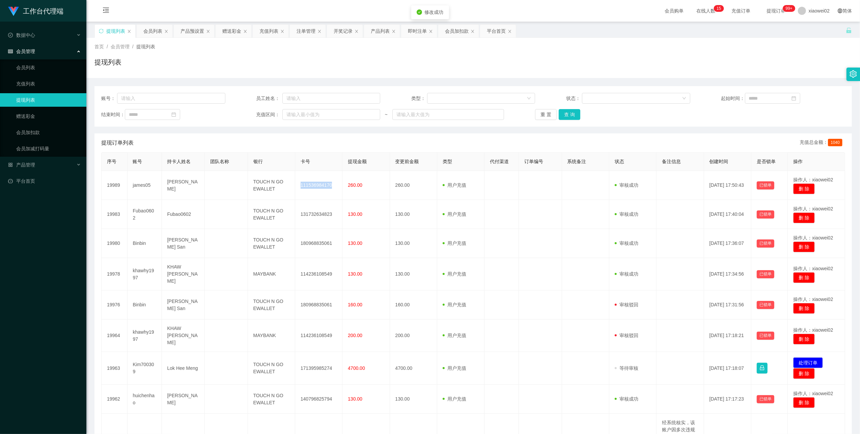
copy td "111536984170"
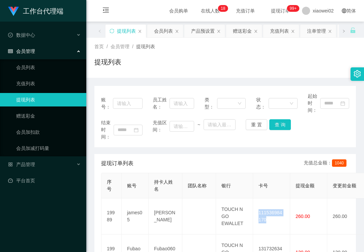
click at [197, 48] on div "首页 / 会员管理 / 提现列表 /" at bounding box center [225, 46] width 262 height 7
drag, startPoint x: 241, startPoint y: 89, endPoint x: 246, endPoint y: 81, distance: 9.5
click at [241, 89] on div "账号： 员工姓名： 类型： 状态： 起始时间： 结束时间： 充值区间： ~ 重 置 查 询" at bounding box center [225, 116] width 262 height 61
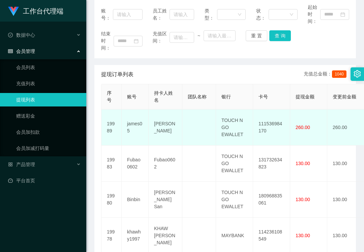
scroll to position [90, 0]
click at [278, 125] on td "111536984170" at bounding box center [271, 127] width 37 height 36
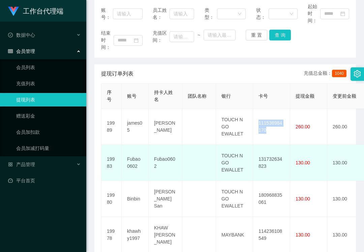
copy td "111536984170"
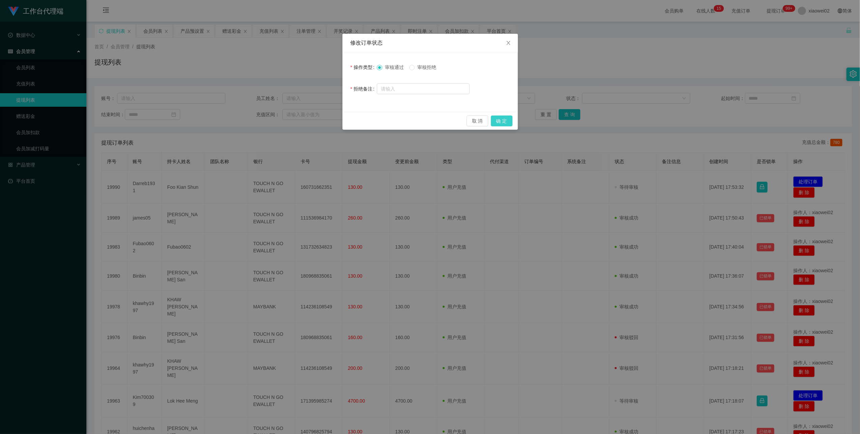
click at [503, 119] on button "确 定" at bounding box center [502, 120] width 22 height 11
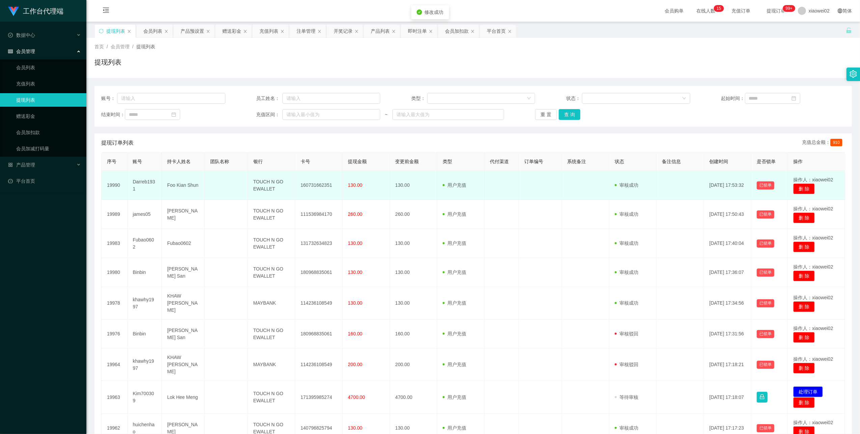
click at [324, 184] on td "160731662351" at bounding box center [318, 185] width 47 height 29
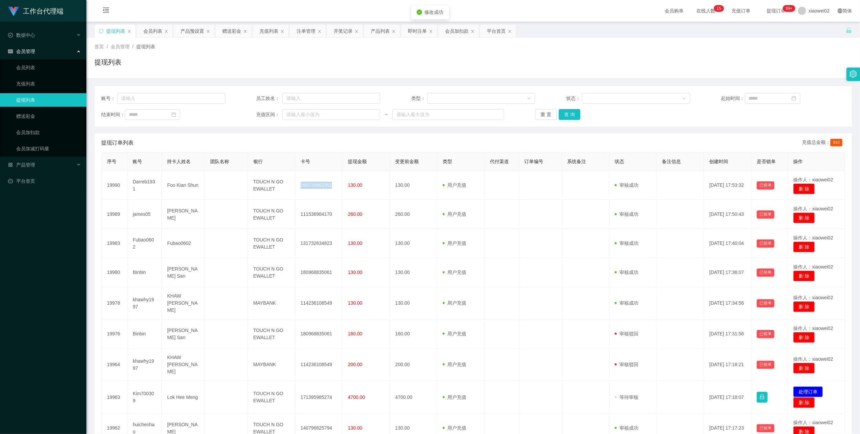
drag, startPoint x: 324, startPoint y: 184, endPoint x: 497, endPoint y: 122, distance: 183.3
click at [328, 183] on td "160731662351" at bounding box center [318, 185] width 47 height 29
copy td "160731662351"
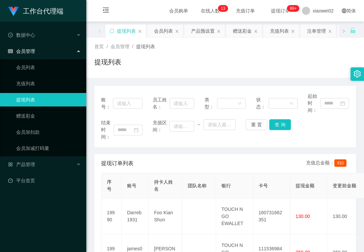
click at [310, 51] on div "首页 / 会员管理 / 提现列表 / 提现列表" at bounding box center [225, 57] width 262 height 29
click at [231, 47] on div "首页 / 会员管理 / 提现列表 /" at bounding box center [225, 46] width 262 height 7
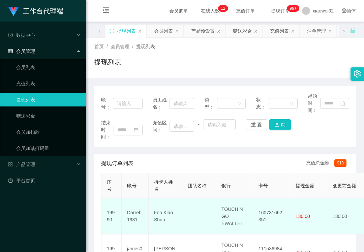
click at [270, 212] on td "160731662351" at bounding box center [271, 217] width 37 height 36
click at [270, 210] on td "160731662351" at bounding box center [271, 217] width 37 height 36
copy td "160731662351"
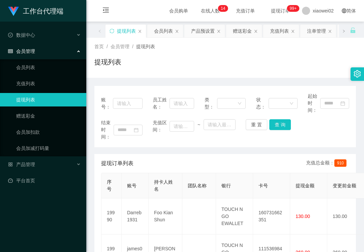
click at [300, 52] on div "首页 / 会员管理 / 提现列表 / 提现列表" at bounding box center [225, 57] width 262 height 29
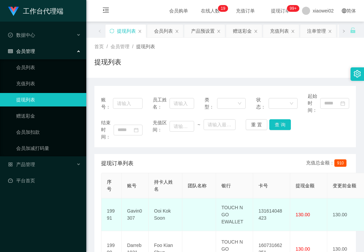
click at [265, 207] on td "131614048423" at bounding box center [271, 215] width 37 height 33
drag, startPoint x: 265, startPoint y: 207, endPoint x: 267, endPoint y: 201, distance: 6.1
click at [266, 207] on td "131614048423" at bounding box center [271, 215] width 37 height 33
copy td "1"
click at [267, 215] on td "131614048423" at bounding box center [271, 215] width 37 height 33
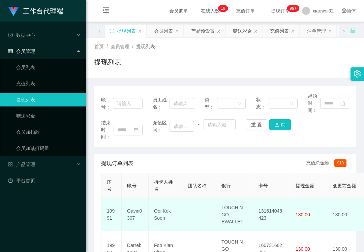
click at [267, 215] on td "131614048423" at bounding box center [271, 215] width 37 height 33
click at [271, 211] on td "131614048423" at bounding box center [271, 215] width 37 height 33
click at [272, 211] on td "131614048423" at bounding box center [271, 215] width 37 height 33
copy td "131614048423"
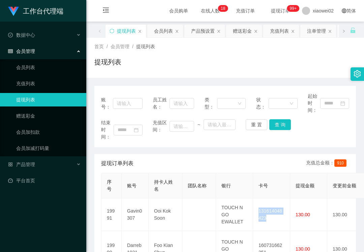
click at [333, 69] on div "提现列表" at bounding box center [225, 65] width 262 height 16
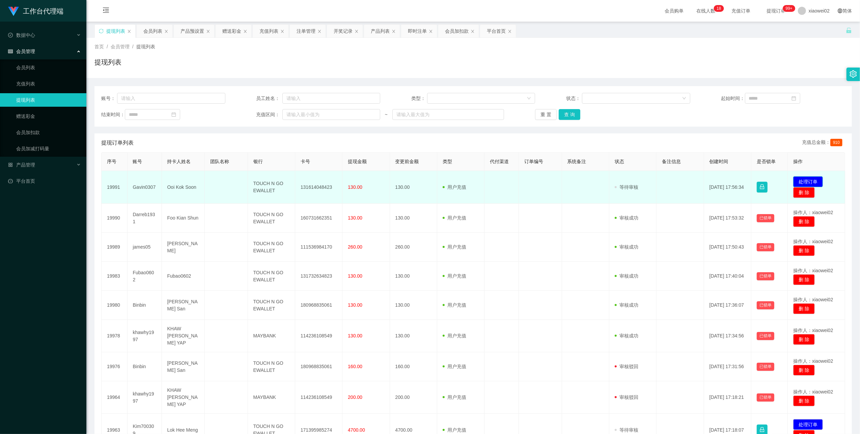
click at [364, 177] on button "处理订单" at bounding box center [808, 181] width 30 height 11
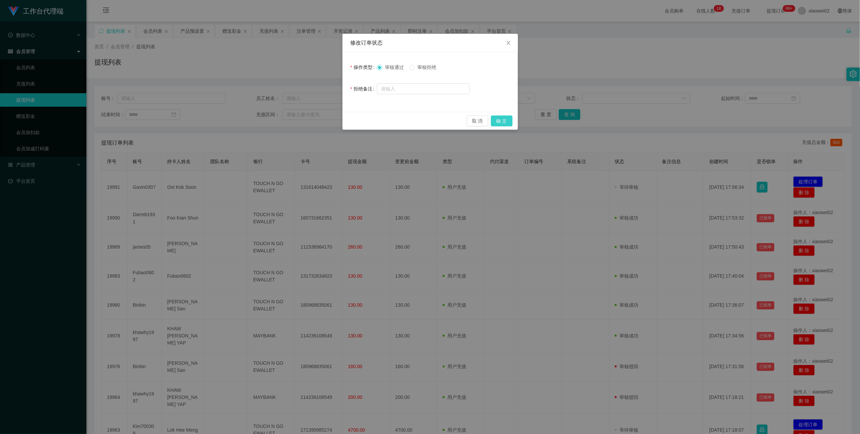
click at [364, 120] on button "确 定" at bounding box center [502, 120] width 22 height 11
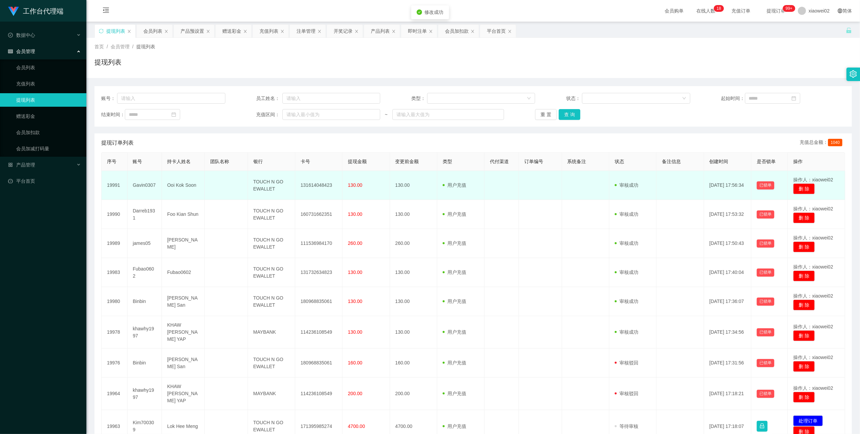
click at [316, 185] on td "131614048423" at bounding box center [318, 185] width 47 height 29
drag, startPoint x: 316, startPoint y: 185, endPoint x: 465, endPoint y: 137, distance: 156.2
click at [317, 185] on td "131614048423" at bounding box center [318, 185] width 47 height 29
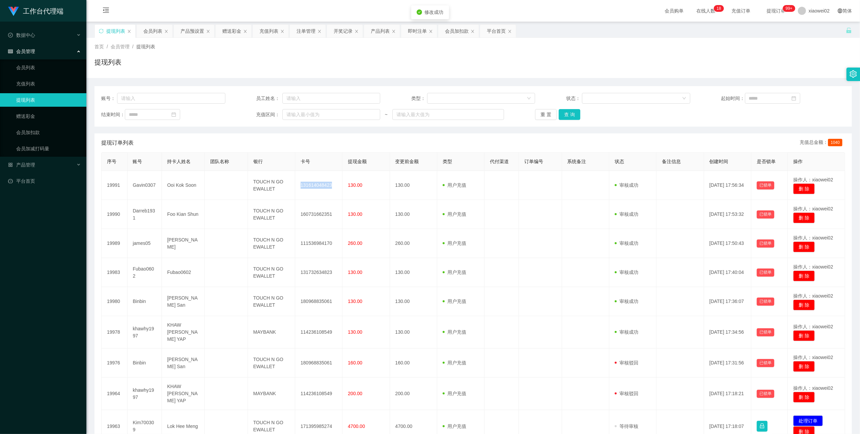
copy td "131614048423"
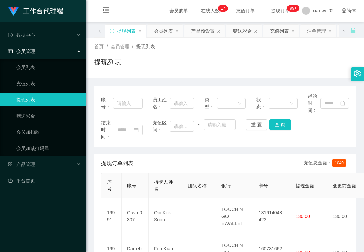
click at [325, 128] on div "结束时间： 充值区间： ~ 重 置 查 询" at bounding box center [225, 129] width 248 height 21
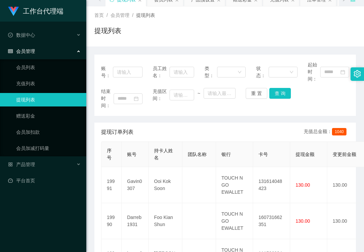
scroll to position [45, 0]
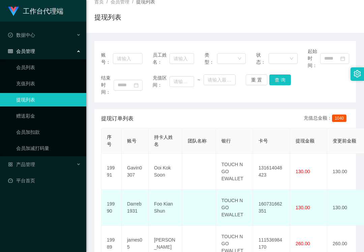
click at [265, 205] on td "160731662351" at bounding box center [271, 208] width 37 height 36
copy td "160731662351"
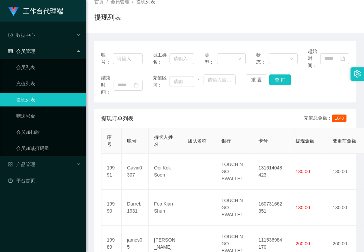
drag, startPoint x: 327, startPoint y: 103, endPoint x: 317, endPoint y: 121, distance: 20.4
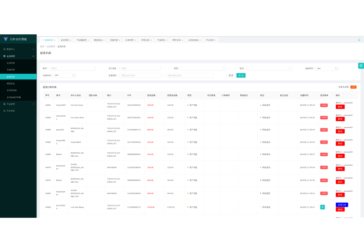
scroll to position [0, 0]
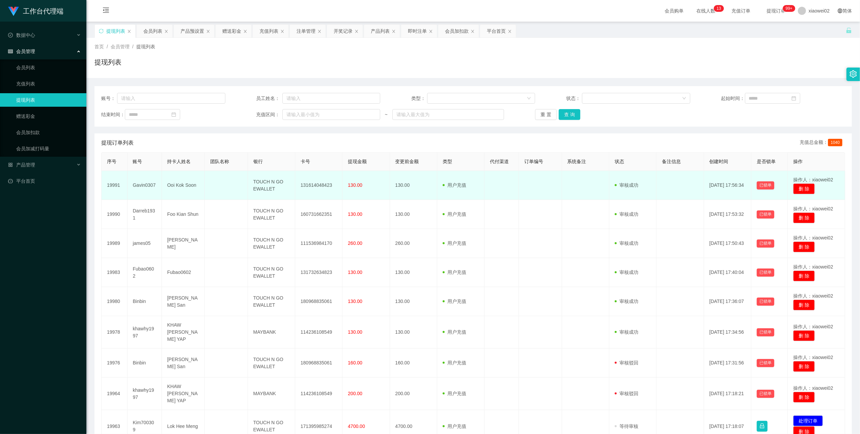
click at [322, 184] on td "131614048423" at bounding box center [318, 185] width 47 height 29
copy td "131614048423"
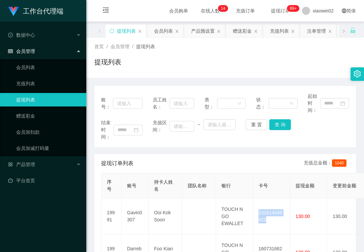
click at [263, 44] on div "首页 / 会员管理 / 提现列表 /" at bounding box center [225, 46] width 262 height 7
click at [45, 111] on link "赠送彩金" at bounding box center [48, 115] width 65 height 13
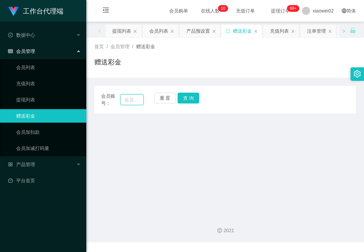
drag, startPoint x: 134, startPoint y: 99, endPoint x: 138, endPoint y: 98, distance: 4.4
click at [134, 99] on input "text" at bounding box center [131, 99] width 23 height 11
paste input "yy002616"
type input "yy002616"
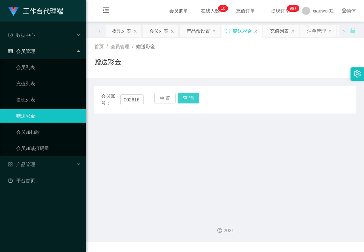
click at [185, 97] on button "查 询" at bounding box center [189, 98] width 22 height 11
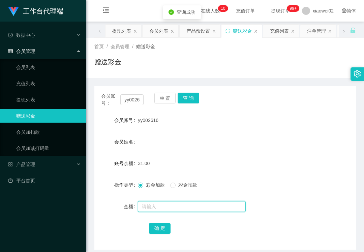
click at [166, 207] on input "text" at bounding box center [192, 206] width 108 height 11
type input "29"
click at [157, 236] on div "会员账号： yy002616 重 置 查 询 会员账号 yy002616 会员姓名 账号余额 31.00 操作类型 彩金加款 彩金扣款 金额 29 确 定" at bounding box center [225, 168] width 262 height 164
click at [157, 229] on button "确 定" at bounding box center [160, 228] width 22 height 11
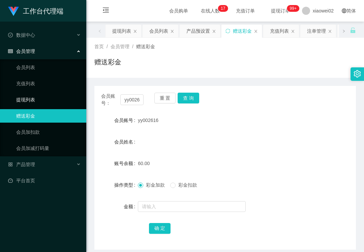
drag, startPoint x: 39, startPoint y: 95, endPoint x: 38, endPoint y: 54, distance: 40.5
click at [39, 95] on link "提现列表" at bounding box center [48, 99] width 65 height 13
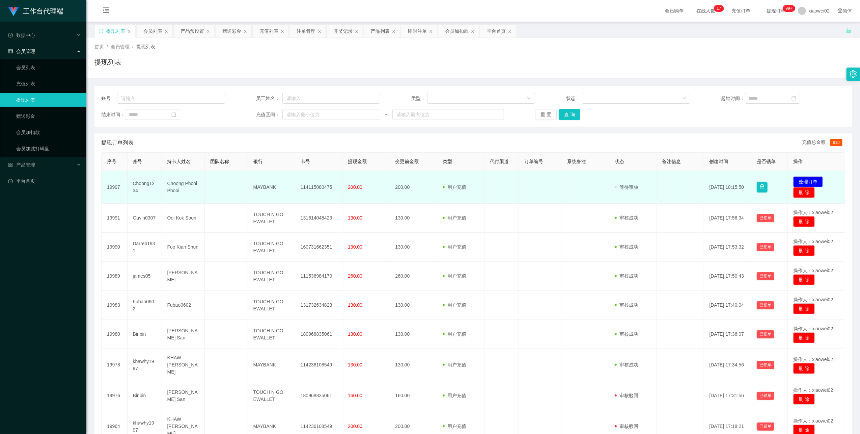
click at [321, 186] on td "114115080475" at bounding box center [318, 187] width 47 height 33
copy td "114115080475"
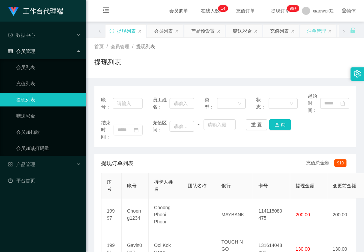
drag, startPoint x: 319, startPoint y: 123, endPoint x: 328, endPoint y: 31, distance: 92.3
click at [322, 117] on div "账号： 员工姓名： 类型： 状态： 起始时间： 结束时间： 充值区间： ~ 重 置 查 询" at bounding box center [225, 116] width 262 height 61
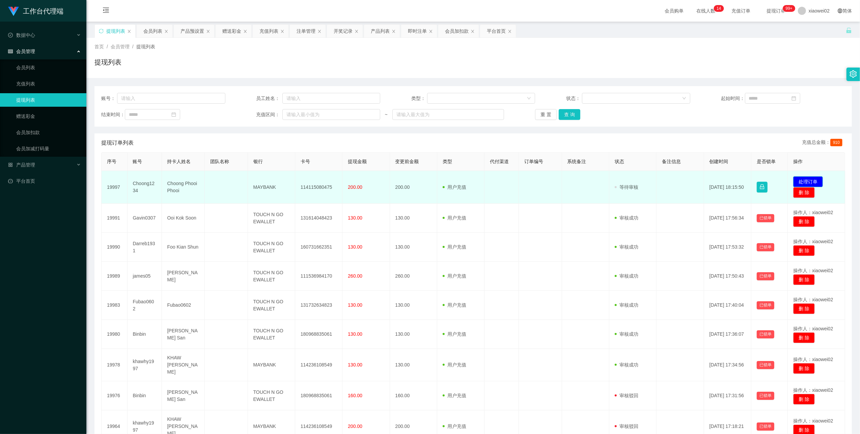
click at [364, 180] on button "处理订单" at bounding box center [808, 181] width 30 height 11
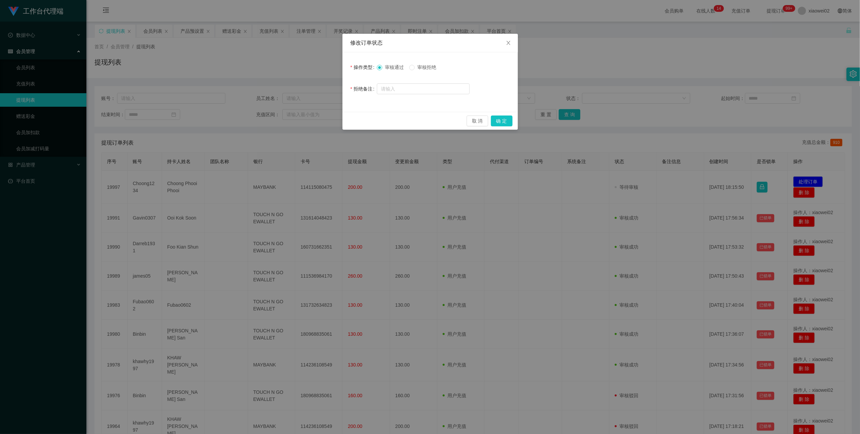
click at [364, 65] on span "审核拒绝" at bounding box center [427, 66] width 24 height 5
click at [364, 125] on button "确 定" at bounding box center [502, 120] width 22 height 11
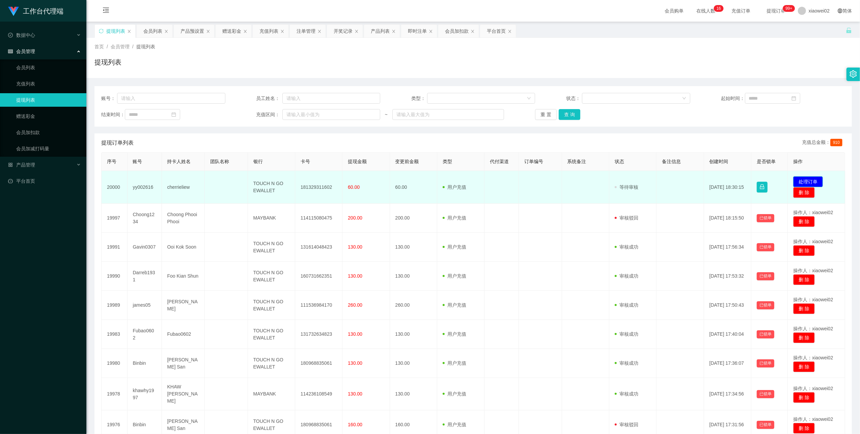
click at [802, 183] on button "处理订单" at bounding box center [808, 181] width 30 height 11
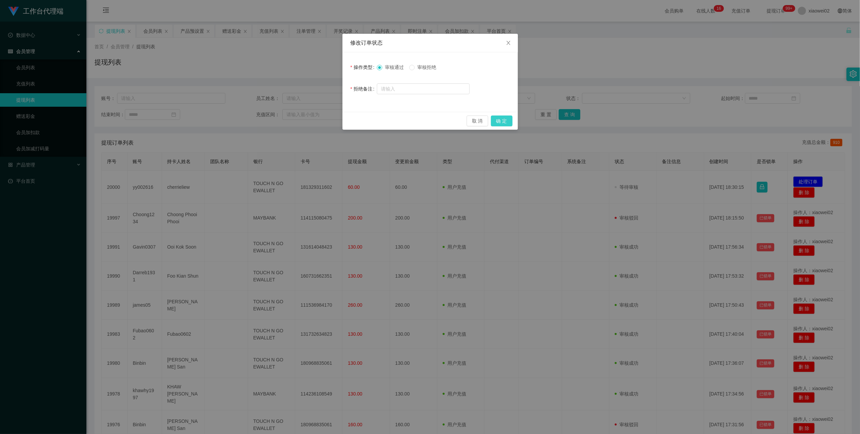
click at [504, 118] on button "确 定" at bounding box center [502, 120] width 22 height 11
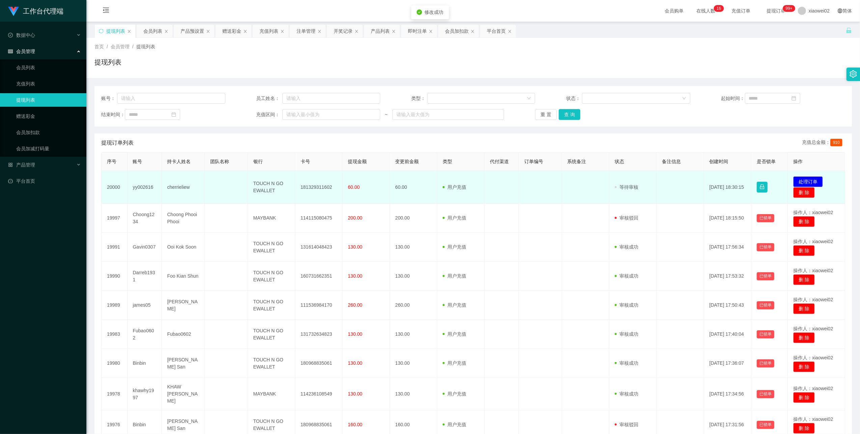
click at [320, 184] on td "181329311602" at bounding box center [318, 187] width 47 height 33
copy td "181329311602"
click at [795, 181] on button "处理订单" at bounding box center [808, 181] width 30 height 11
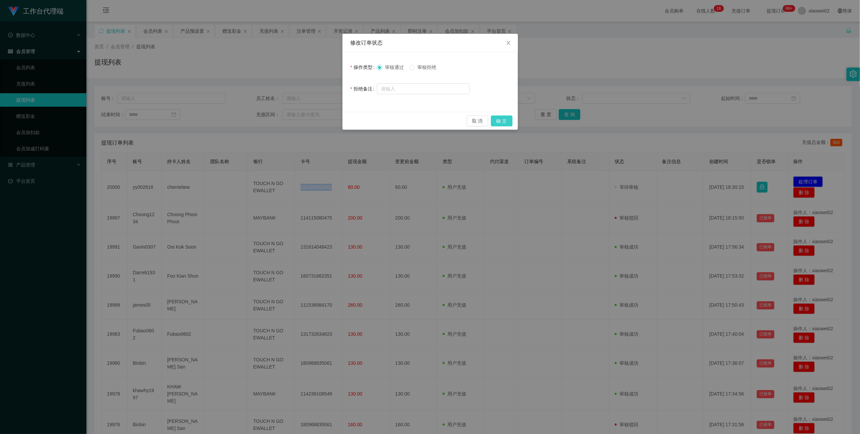
click at [496, 119] on button "确 定" at bounding box center [502, 120] width 22 height 11
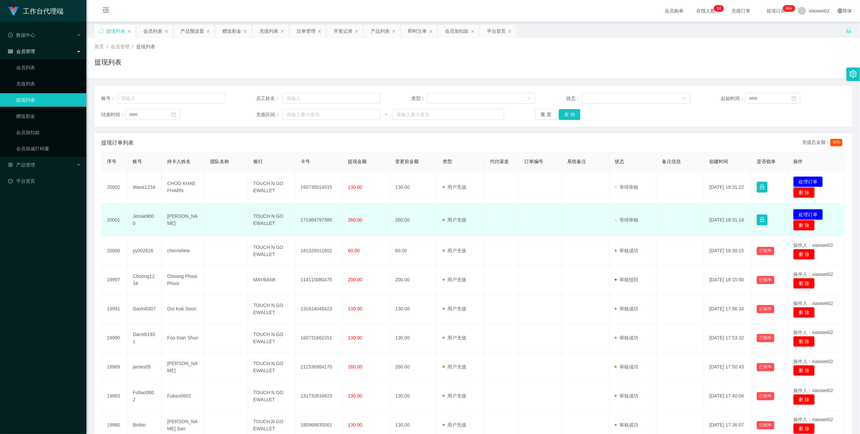
click at [797, 209] on button "处理订单" at bounding box center [808, 214] width 30 height 11
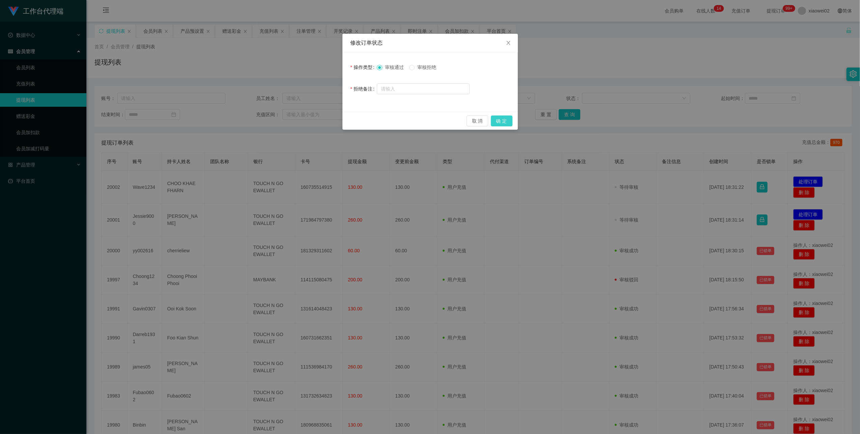
click at [502, 117] on button "确 定" at bounding box center [502, 120] width 22 height 11
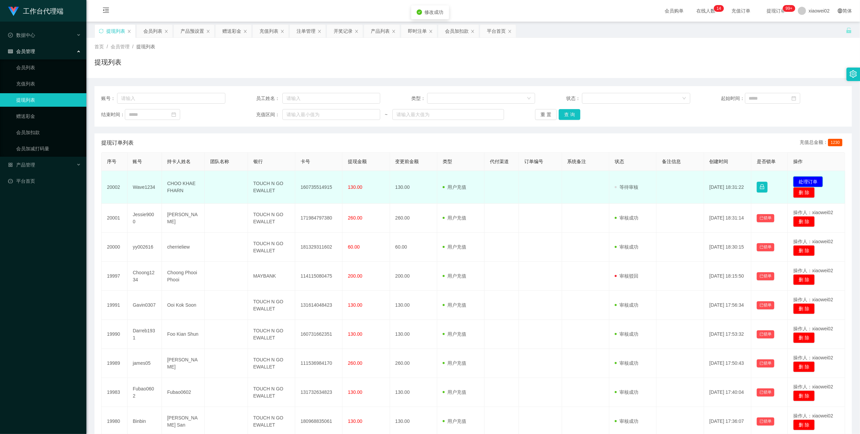
click at [801, 180] on button "处理订单" at bounding box center [808, 181] width 30 height 11
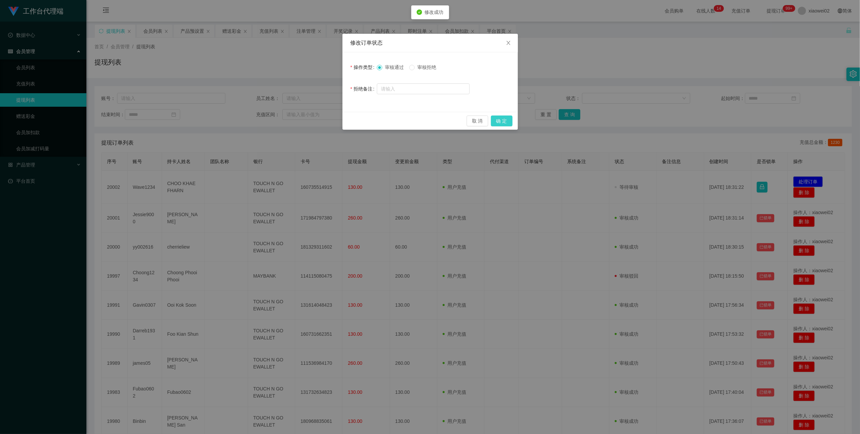
click at [500, 119] on button "确 定" at bounding box center [502, 120] width 22 height 11
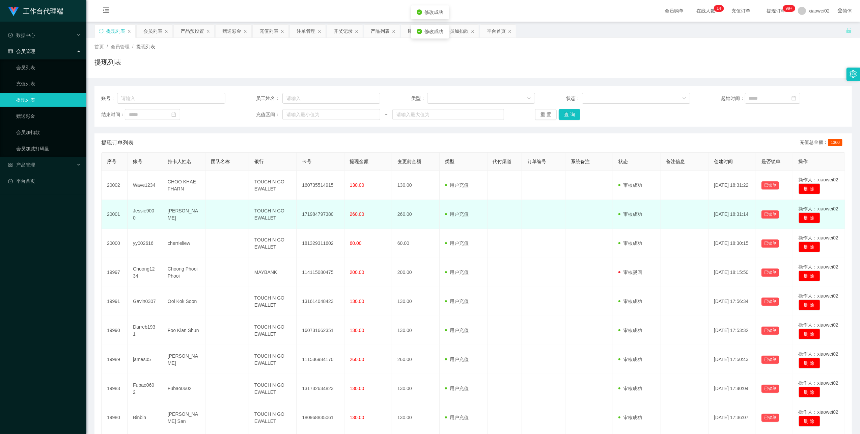
click at [303, 215] on td "171984797380" at bounding box center [321, 214] width 48 height 29
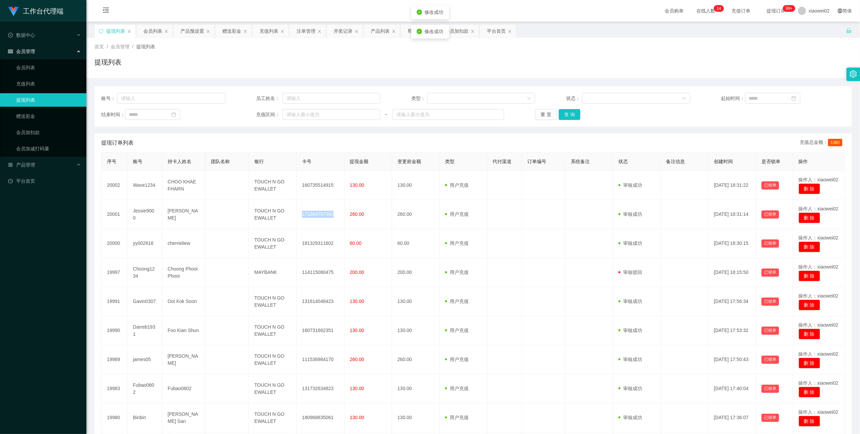
copy td "171984797380"
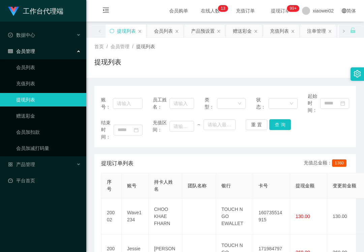
click at [297, 57] on div "提现列表" at bounding box center [225, 65] width 262 height 16
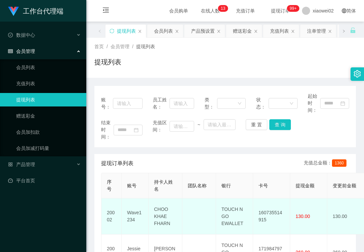
click at [274, 213] on td "160735514915" at bounding box center [271, 217] width 37 height 36
click at [274, 212] on td "160735514915" at bounding box center [271, 217] width 37 height 36
copy td "160735514915"
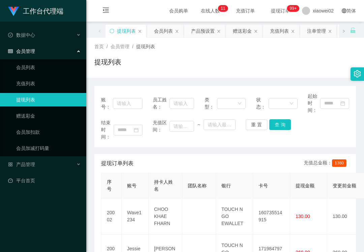
drag, startPoint x: 222, startPoint y: 151, endPoint x: 256, endPoint y: 84, distance: 75.3
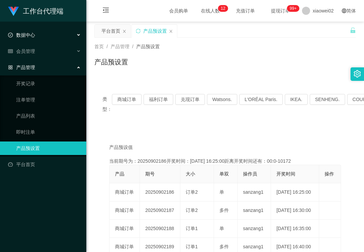
scroll to position [45, 0]
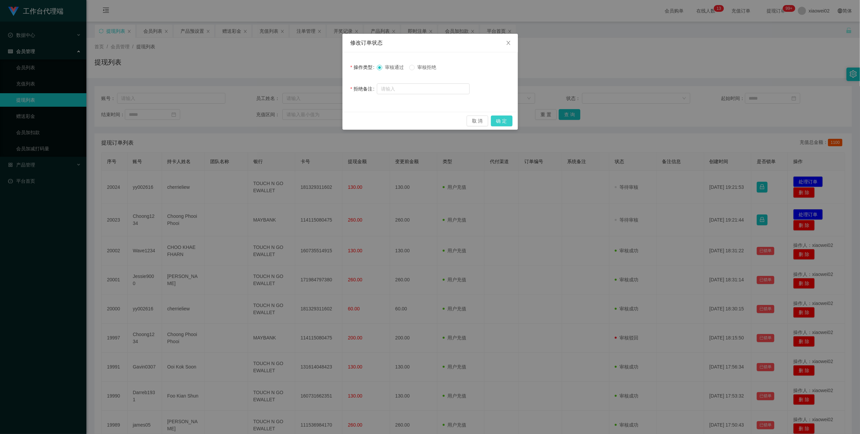
click at [496, 120] on button "确 定" at bounding box center [502, 120] width 22 height 11
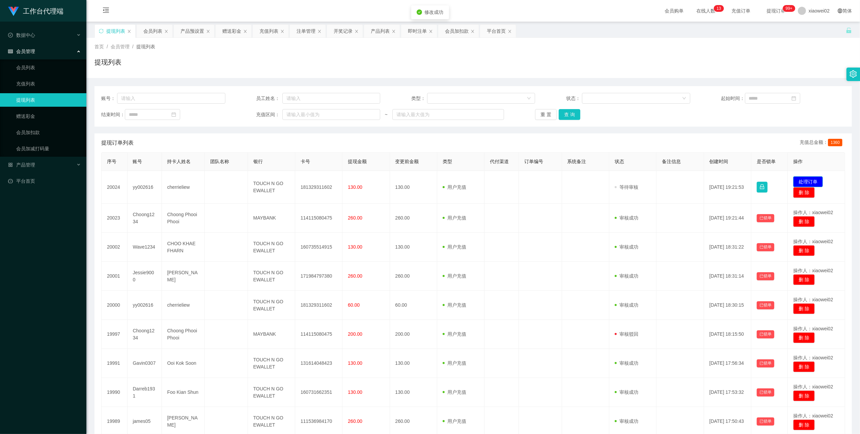
drag, startPoint x: 810, startPoint y: 181, endPoint x: 671, endPoint y: 140, distance: 145.1
click at [810, 181] on button "处理订单" at bounding box center [808, 181] width 30 height 11
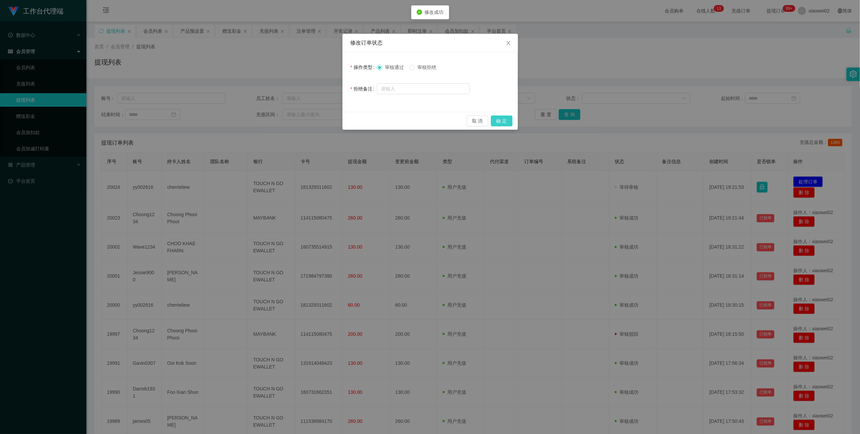
click at [500, 118] on button "确 定" at bounding box center [502, 120] width 22 height 11
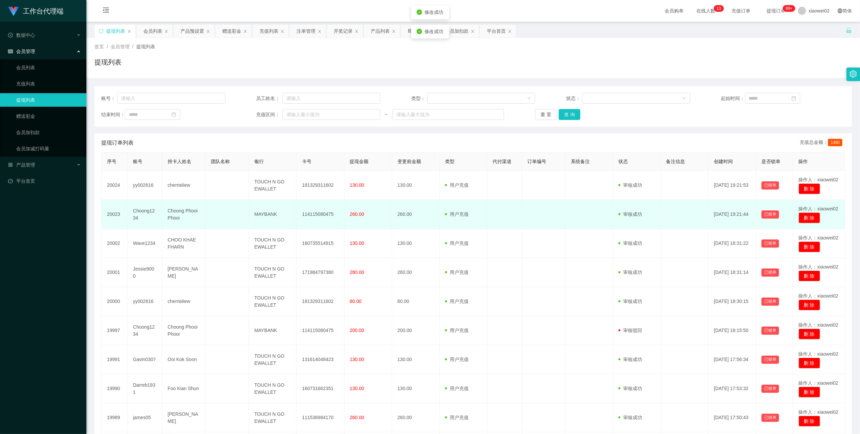
click at [312, 211] on td "114115080475" at bounding box center [321, 214] width 48 height 29
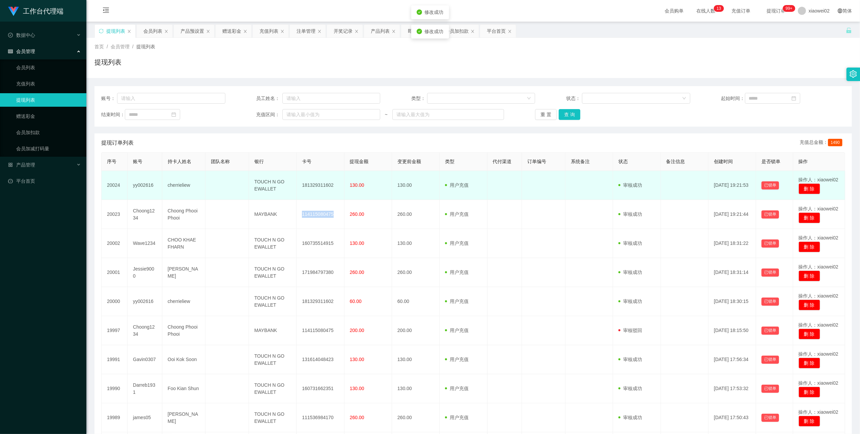
copy td "114115080475"
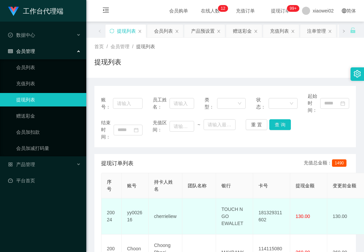
click at [274, 210] on td "181329311602" at bounding box center [271, 217] width 37 height 36
click at [272, 212] on td "181329311602" at bounding box center [271, 217] width 37 height 36
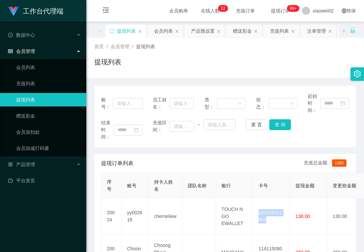
drag, startPoint x: 272, startPoint y: 212, endPoint x: 242, endPoint y: 190, distance: 37.7
click at [272, 212] on td "181329311602" at bounding box center [271, 217] width 37 height 36
copy td "181329311602"
